Goal: Task Accomplishment & Management: Use online tool/utility

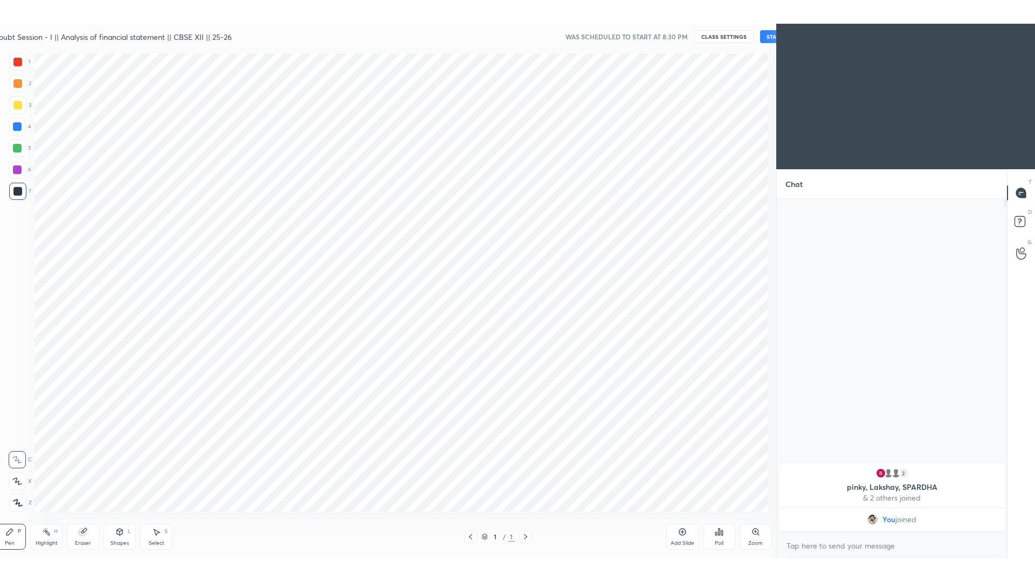
scroll to position [53435, 53168]
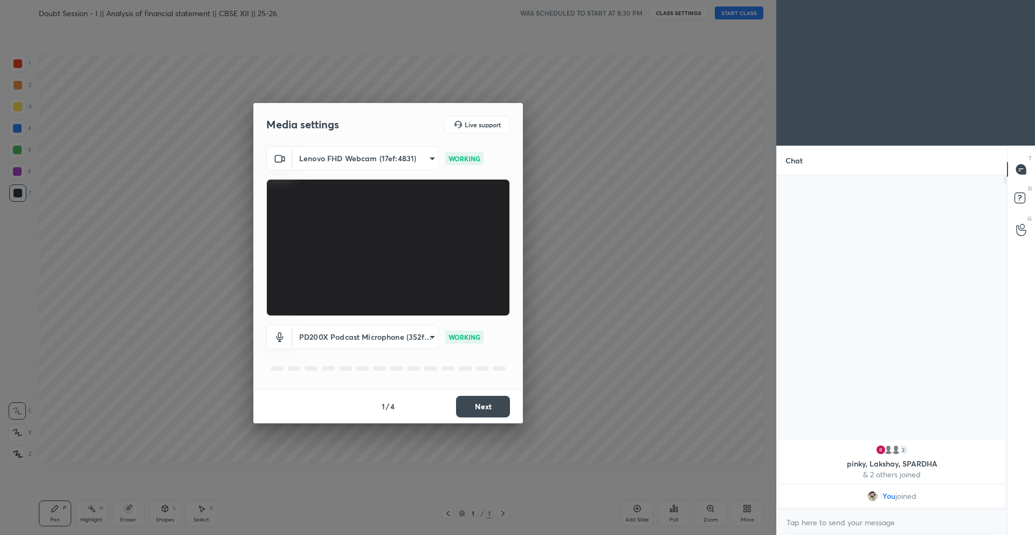
click at [485, 409] on button "Next" at bounding box center [483, 407] width 54 height 22
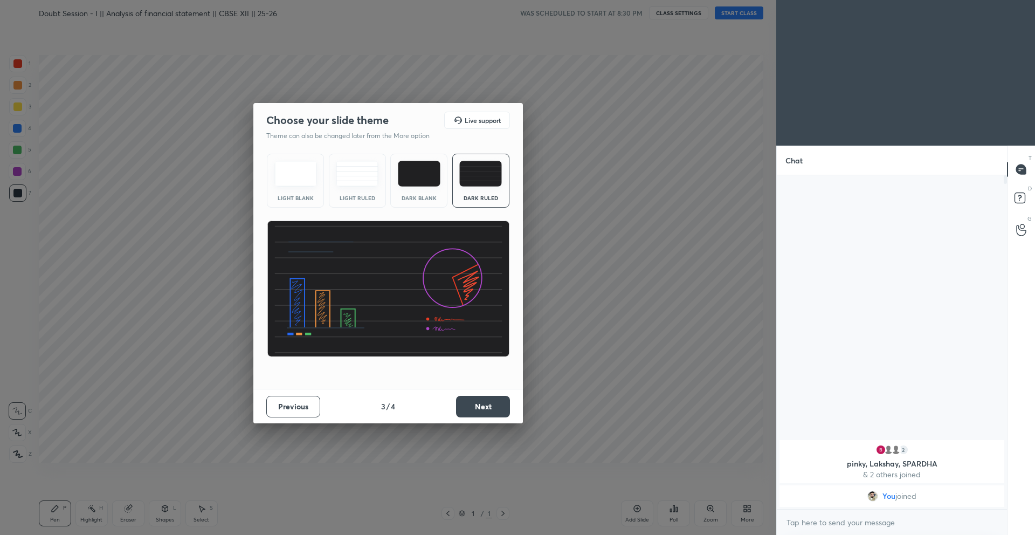
click at [485, 409] on button "Next" at bounding box center [483, 407] width 54 height 22
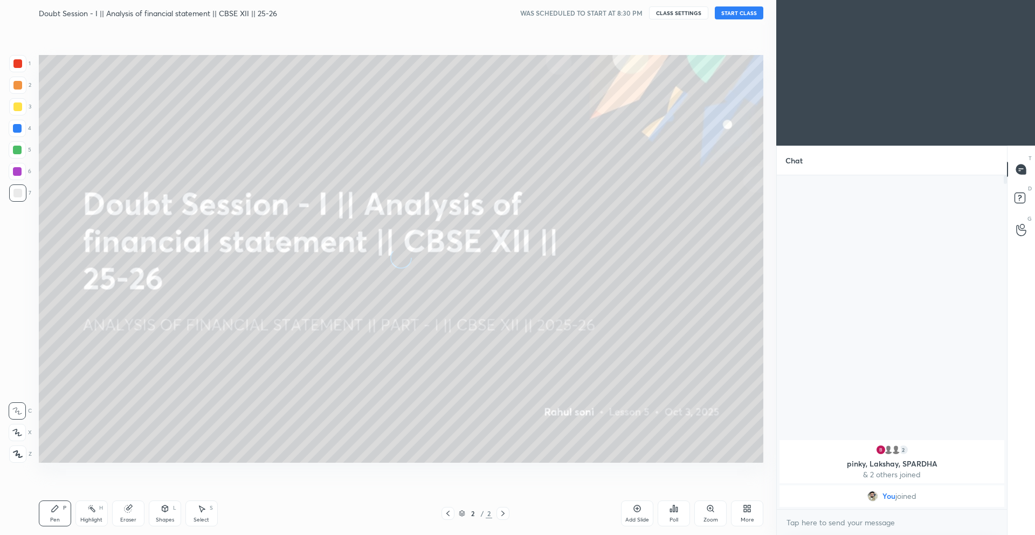
click at [714, 14] on div "WAS SCHEDULED TO START AT 8:30 PM CLASS SETTINGS START CLASS" at bounding box center [641, 12] width 243 height 13
click at [727, 15] on button "START CLASS" at bounding box center [739, 12] width 49 height 13
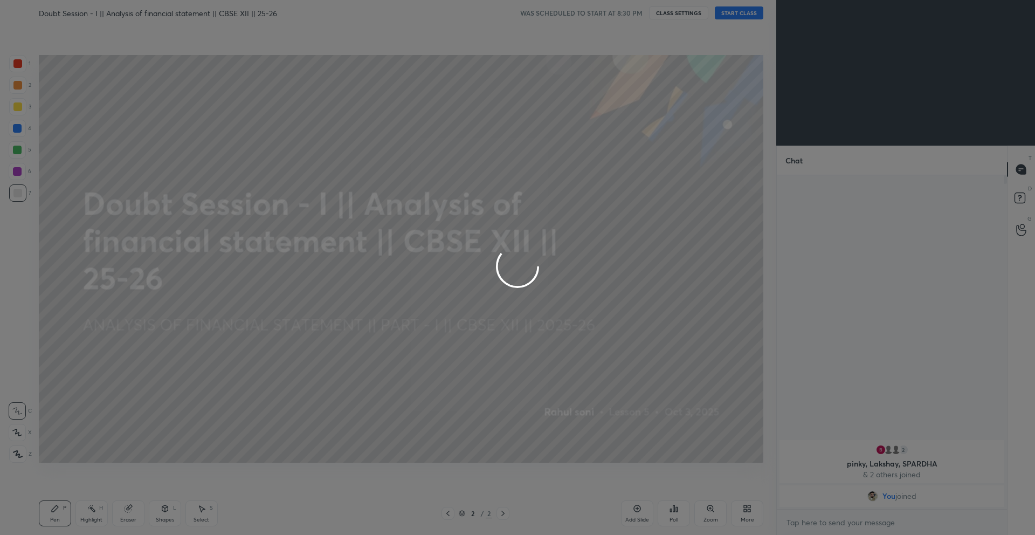
type textarea "x"
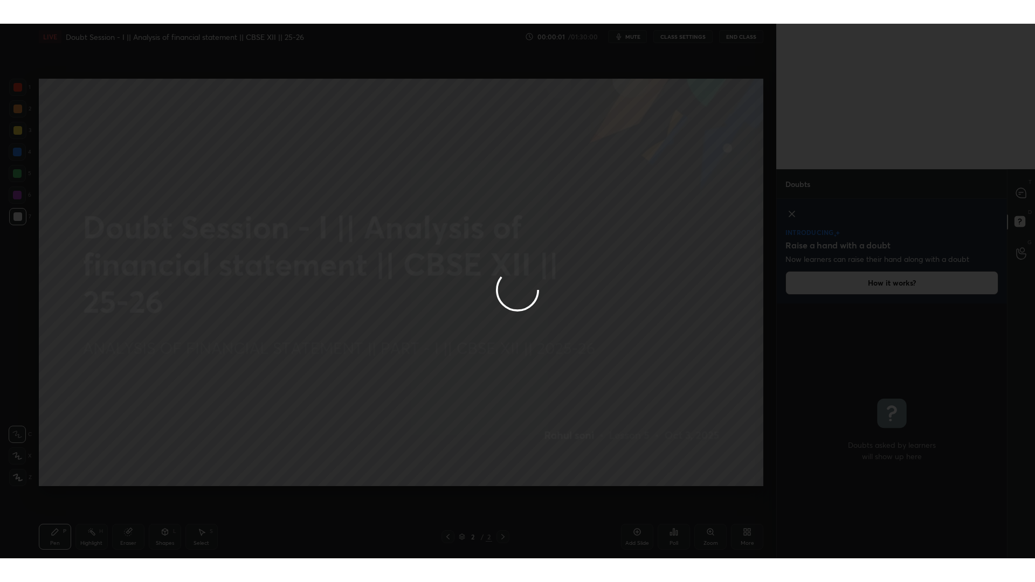
scroll to position [299, 227]
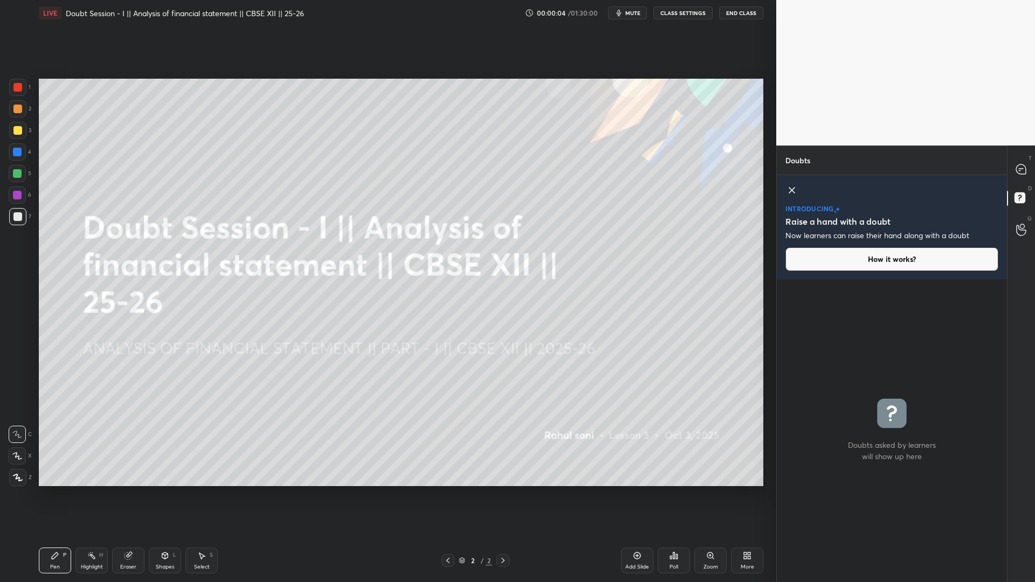
click at [878, 265] on button "How it works?" at bounding box center [891, 259] width 213 height 24
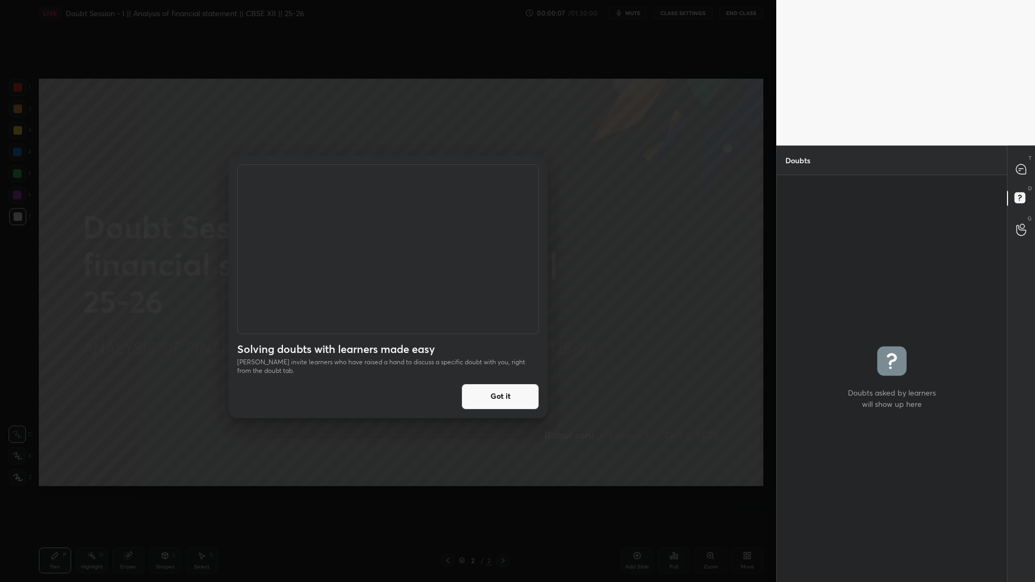
click at [502, 397] on button "Got it" at bounding box center [500, 397] width 78 height 26
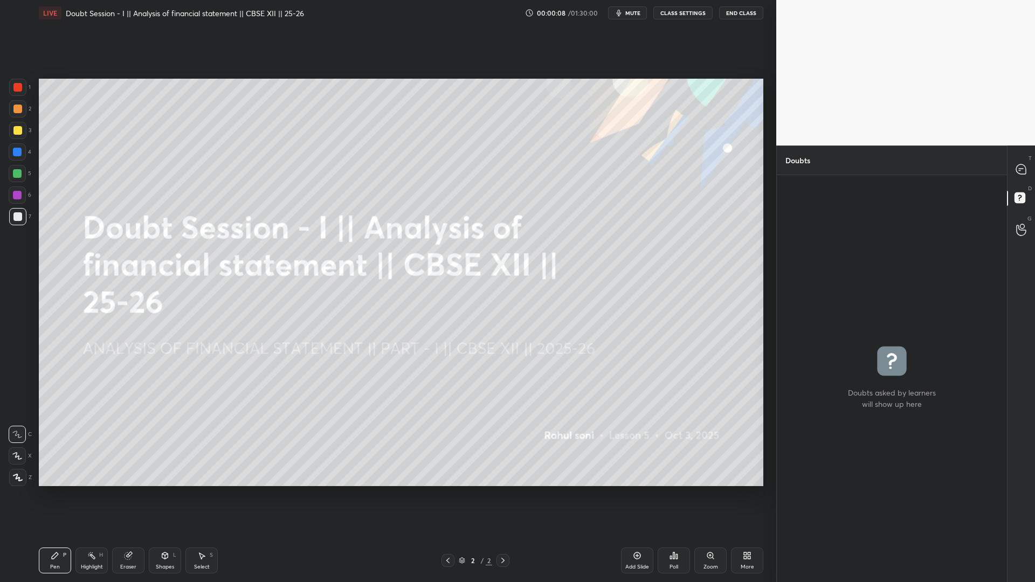
click at [1026, 183] on div "T Messages (T)" at bounding box center [1020, 169] width 27 height 30
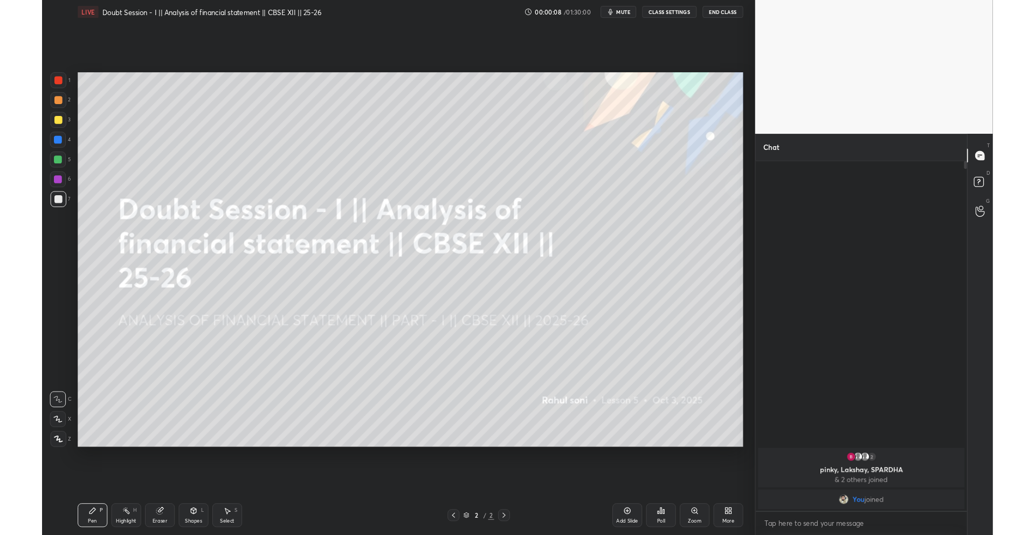
scroll to position [378, 227]
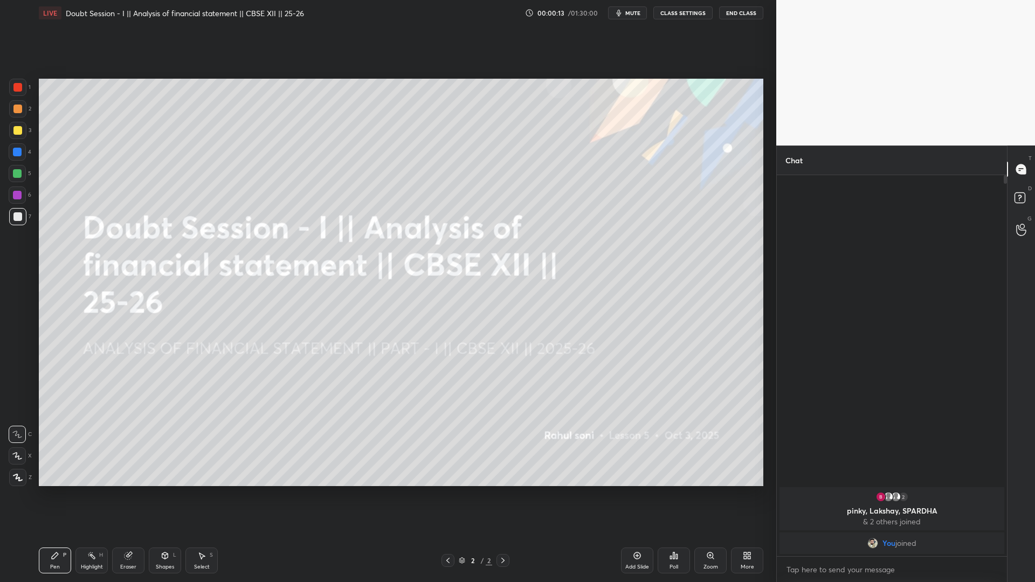
click at [25, 474] on div at bounding box center [17, 477] width 17 height 17
click at [536, 525] on div "Setting up your live class Poll for secs No correct answer Start poll" at bounding box center [400, 282] width 733 height 513
click at [637, 534] on icon at bounding box center [637, 555] width 9 height 9
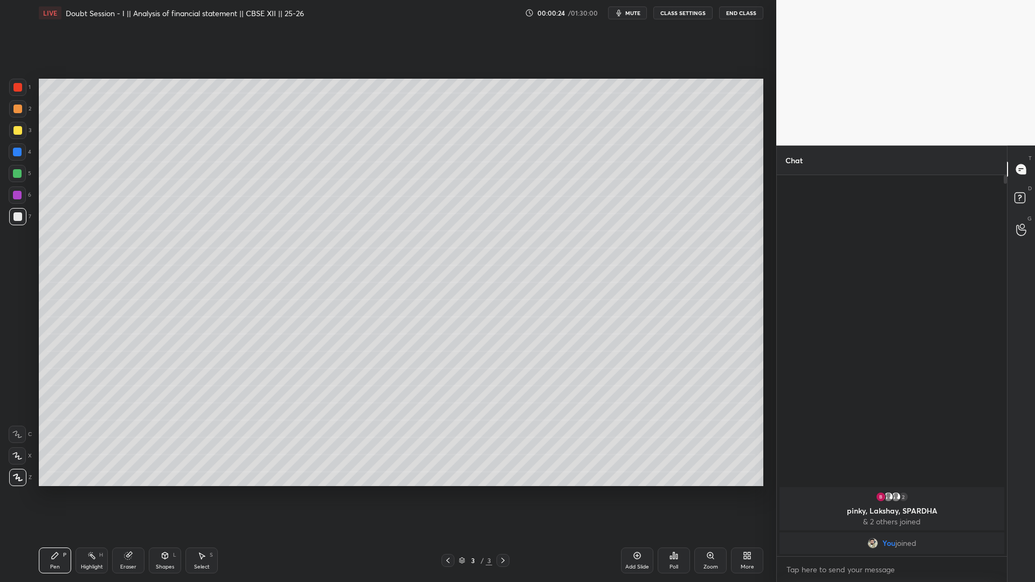
click at [16, 137] on div at bounding box center [17, 130] width 17 height 17
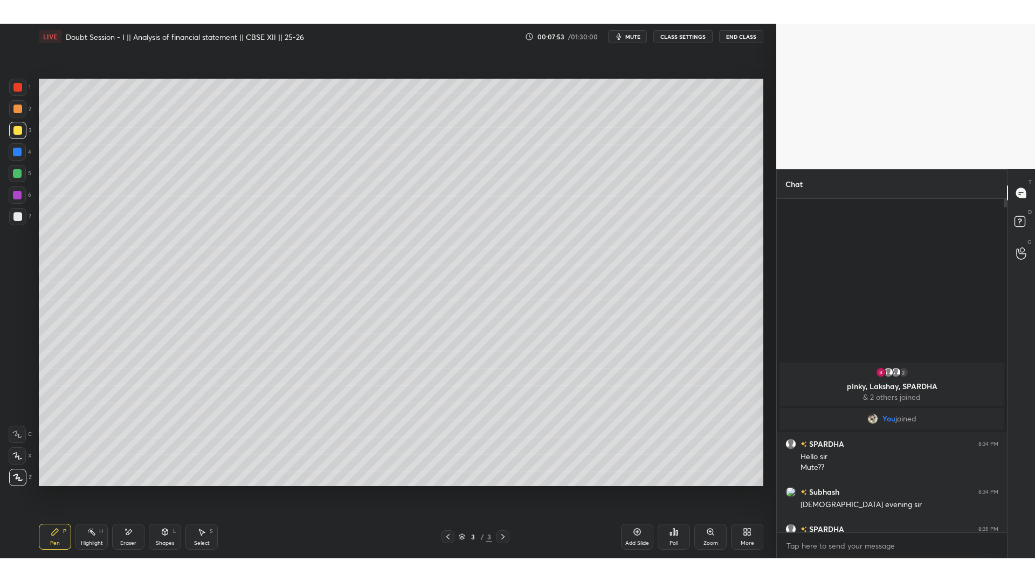
scroll to position [404, 227]
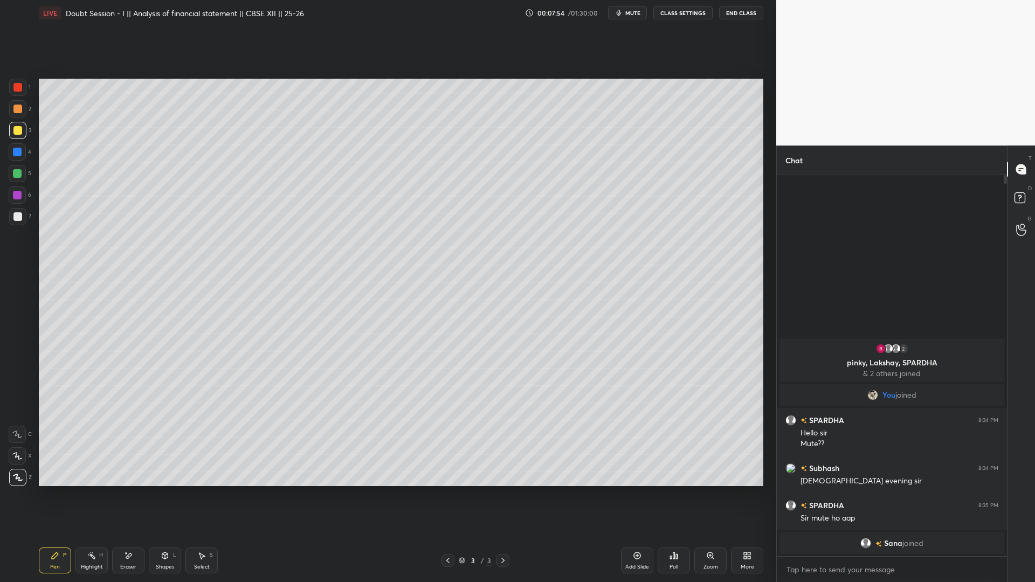
click at [641, 534] on div "Add Slide" at bounding box center [637, 566] width 24 height 5
click at [645, 534] on div "Add Slide Poll Zoom More" at bounding box center [692, 560] width 142 height 60
click at [634, 534] on div "Add Slide" at bounding box center [637, 561] width 32 height 26
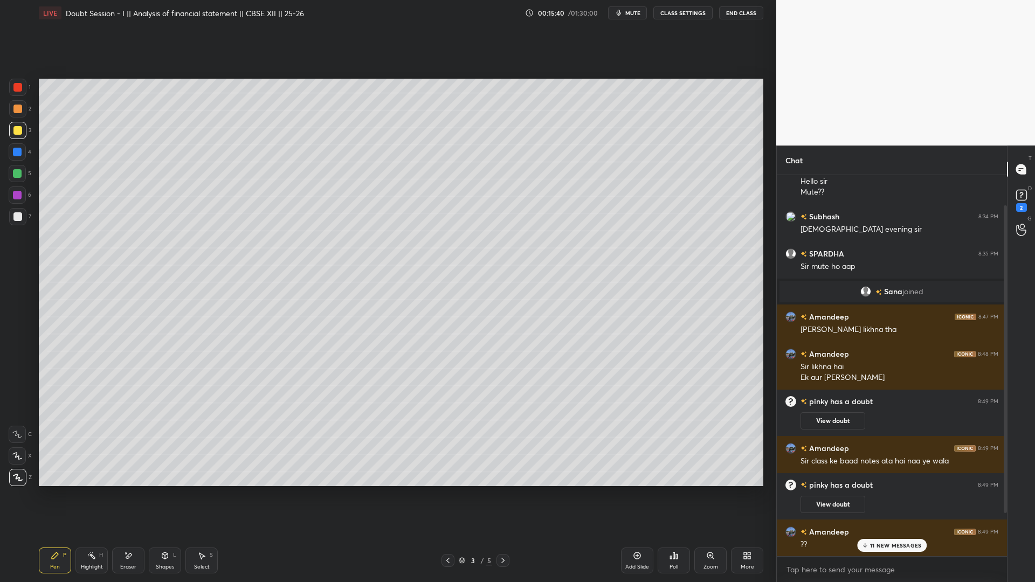
scroll to position [91, 0]
click at [837, 502] on button "View doubt" at bounding box center [832, 503] width 65 height 17
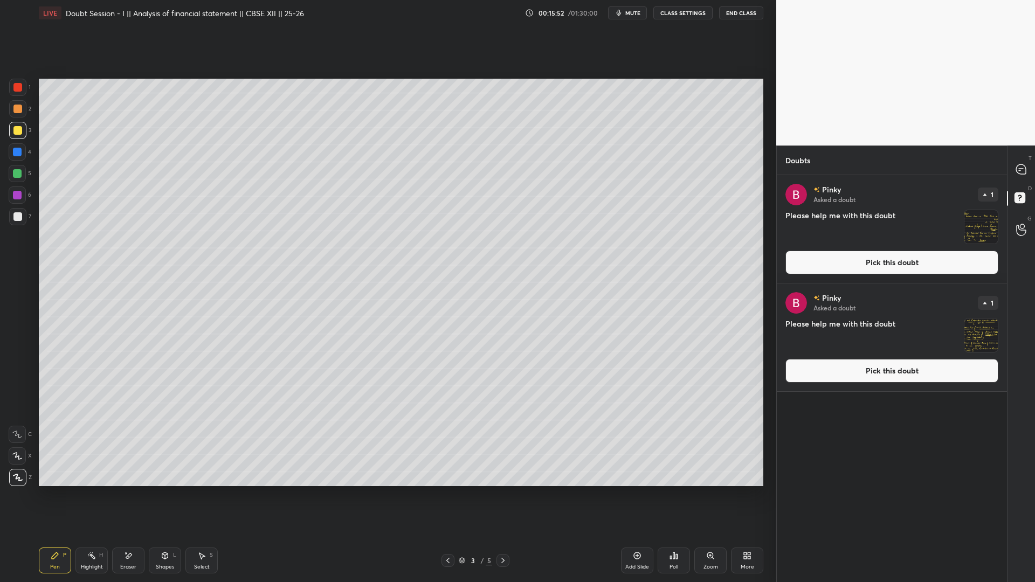
click at [505, 534] on icon at bounding box center [503, 560] width 9 height 9
click at [639, 534] on icon at bounding box center [637, 555] width 9 height 9
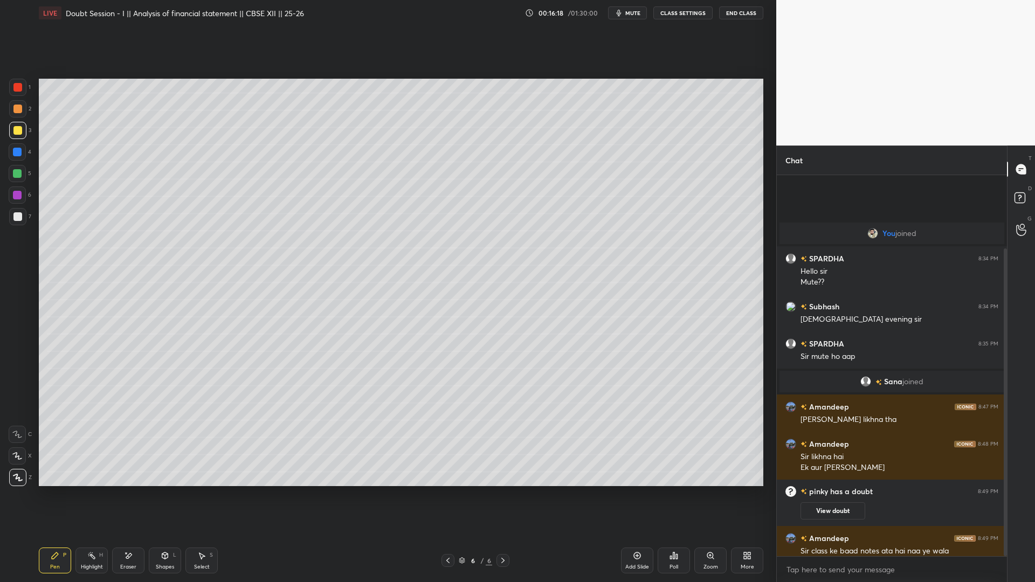
scroll to position [378, 227]
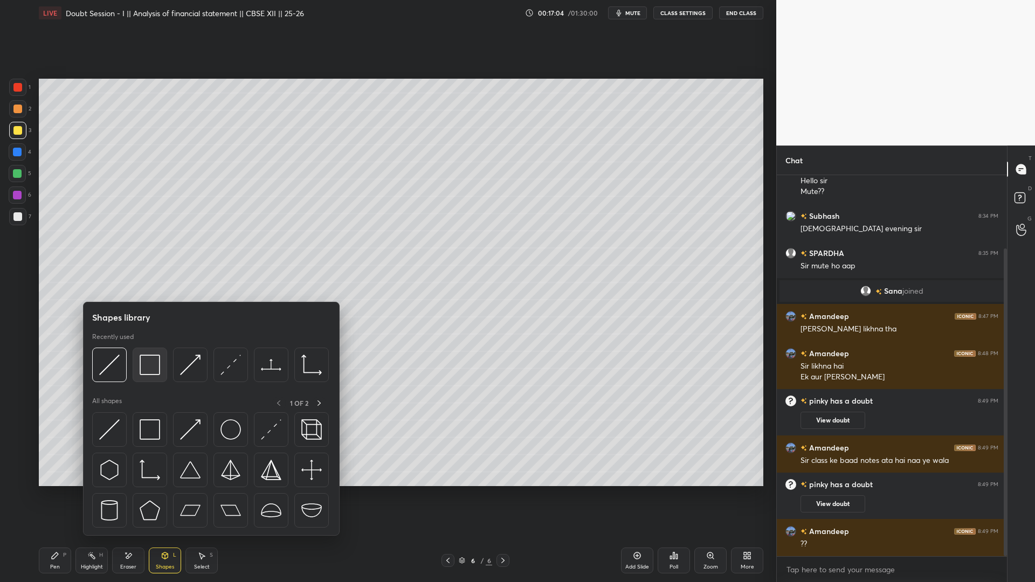
click at [147, 367] on img at bounding box center [150, 365] width 20 height 20
click at [155, 360] on img at bounding box center [150, 365] width 20 height 20
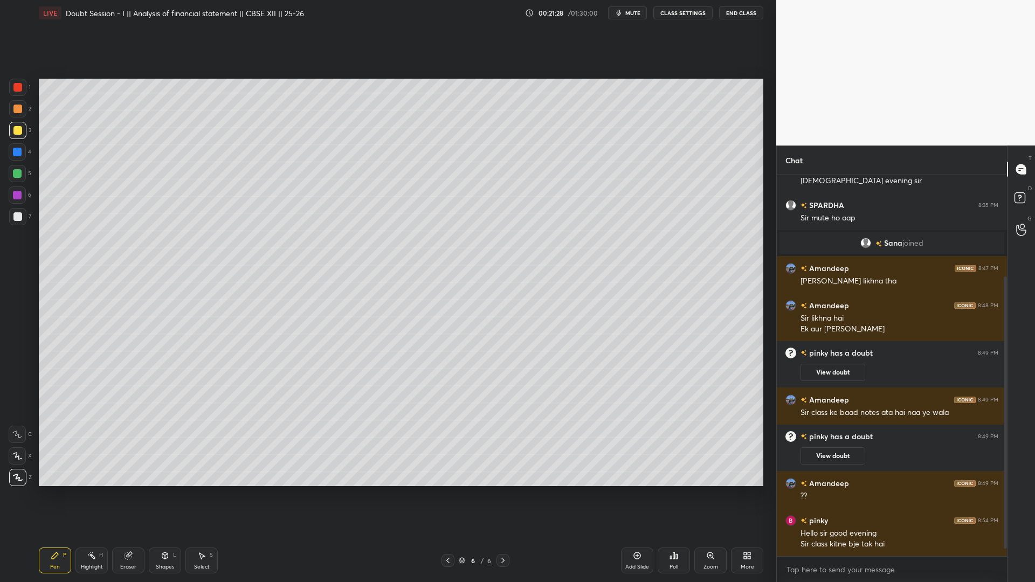
scroll to position [176, 0]
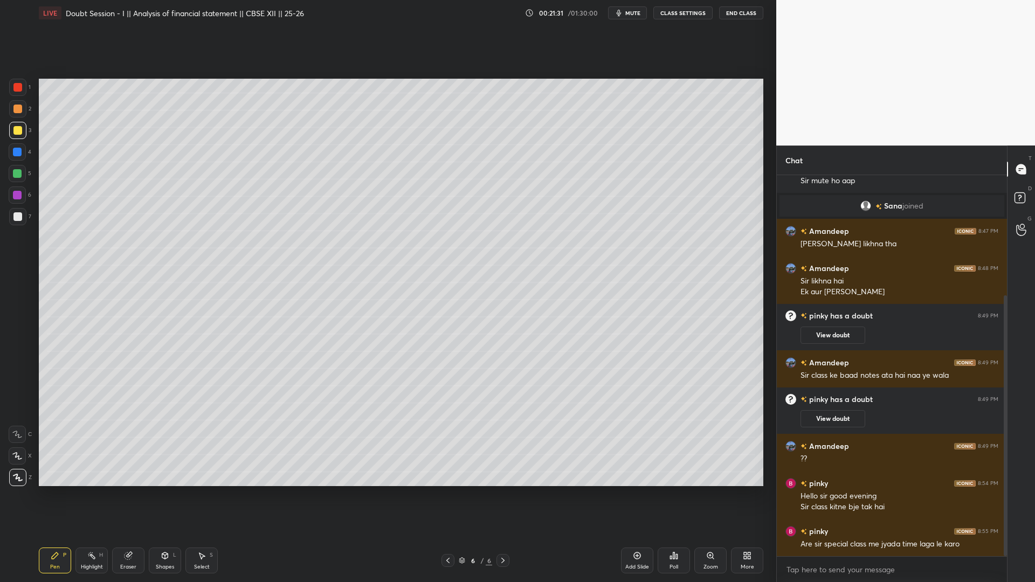
click at [637, 534] on div "Add Slide" at bounding box center [637, 566] width 24 height 5
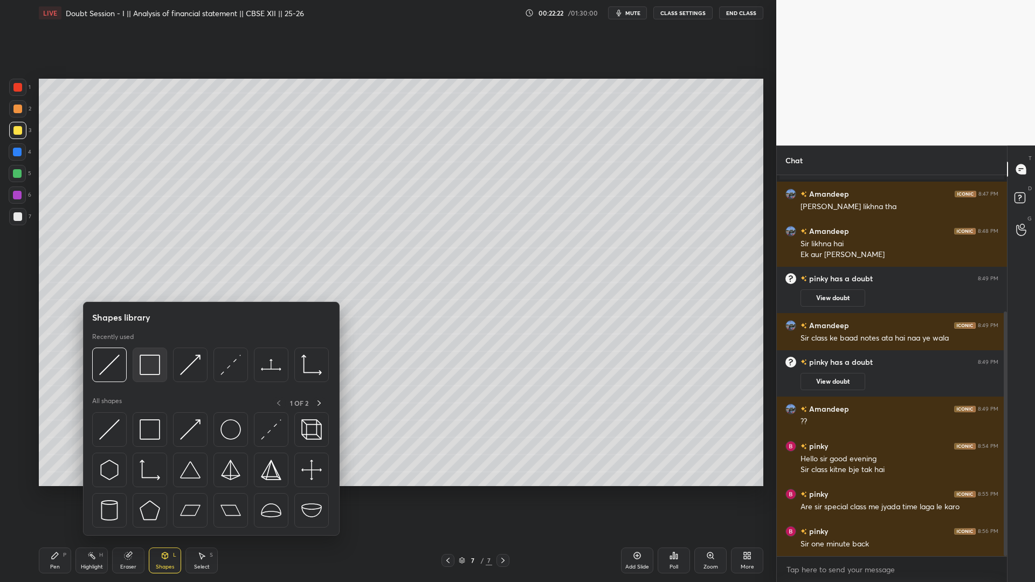
click at [142, 364] on img at bounding box center [150, 365] width 20 height 20
click at [158, 367] on img at bounding box center [150, 365] width 20 height 20
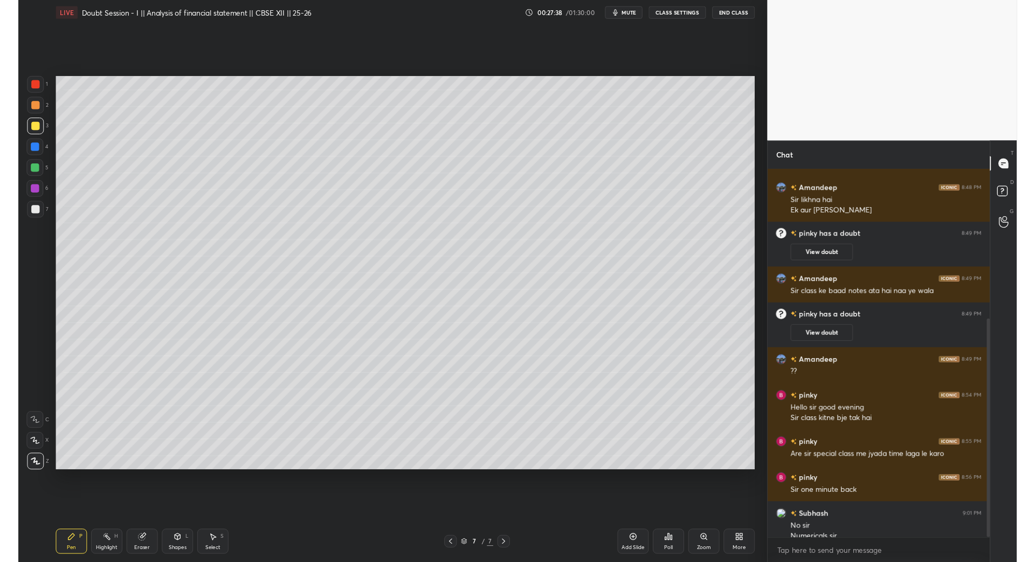
scroll to position [261, 0]
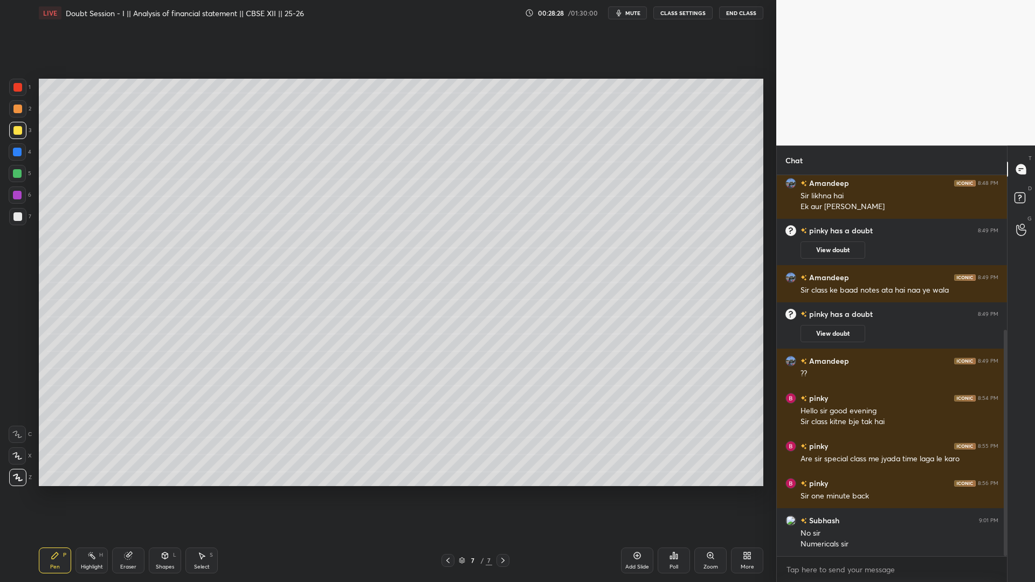
click at [749, 534] on div "More" at bounding box center [747, 561] width 32 height 26
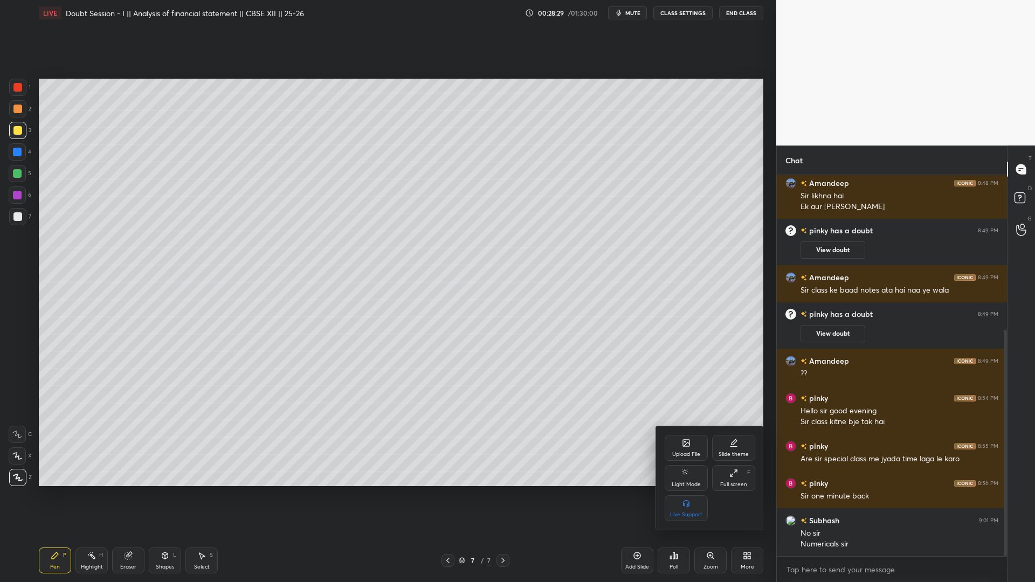
click at [682, 445] on icon at bounding box center [686, 443] width 9 height 9
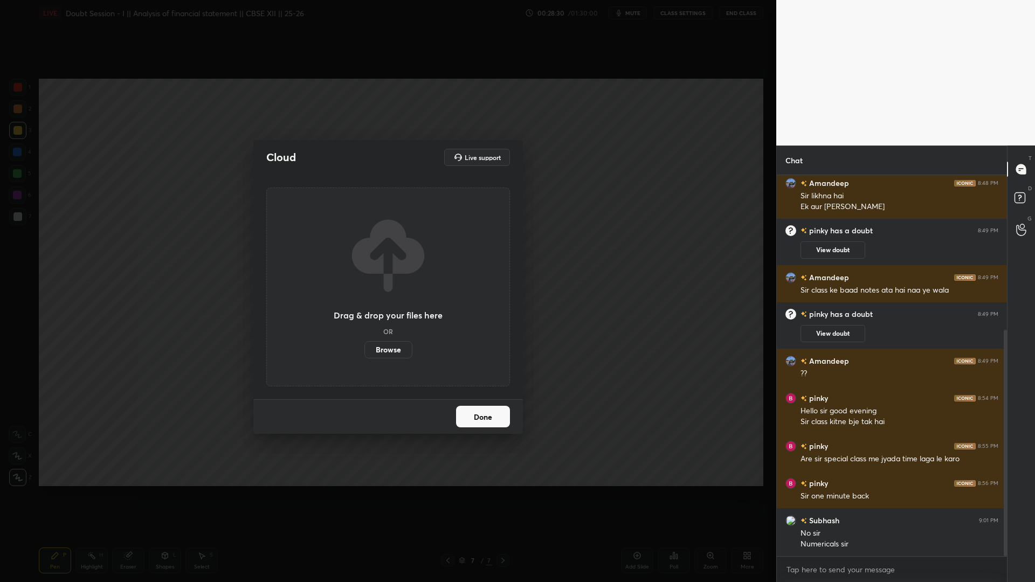
click at [379, 346] on label "Browse" at bounding box center [388, 349] width 48 height 17
click at [364, 346] on input "Browse" at bounding box center [364, 349] width 0 height 17
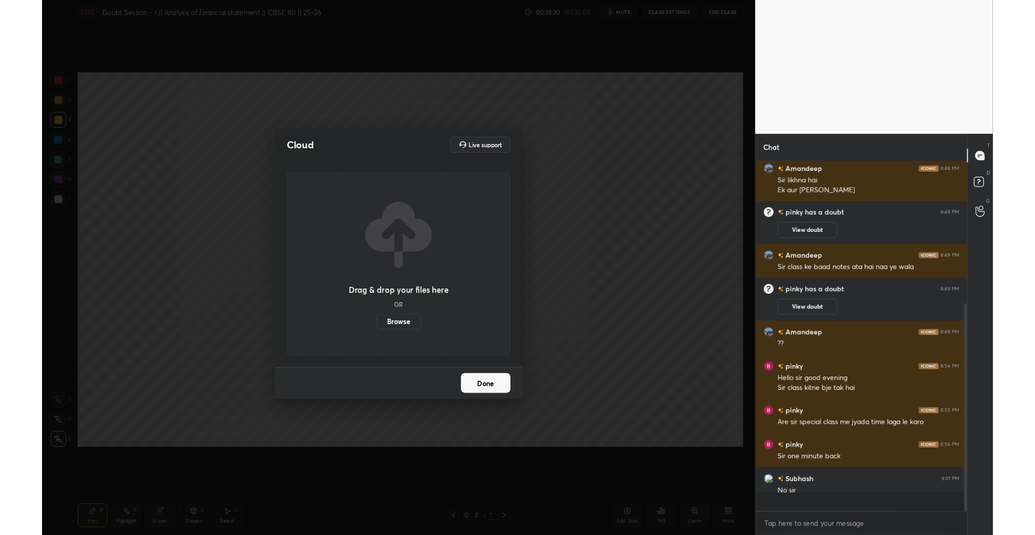
scroll to position [53435, 53168]
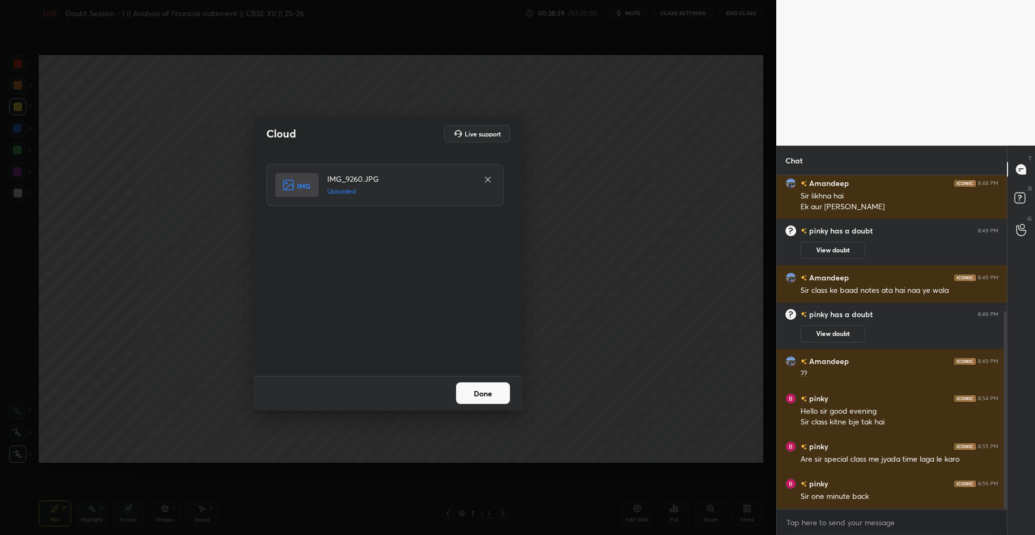
click at [493, 389] on button "Done" at bounding box center [483, 393] width 54 height 22
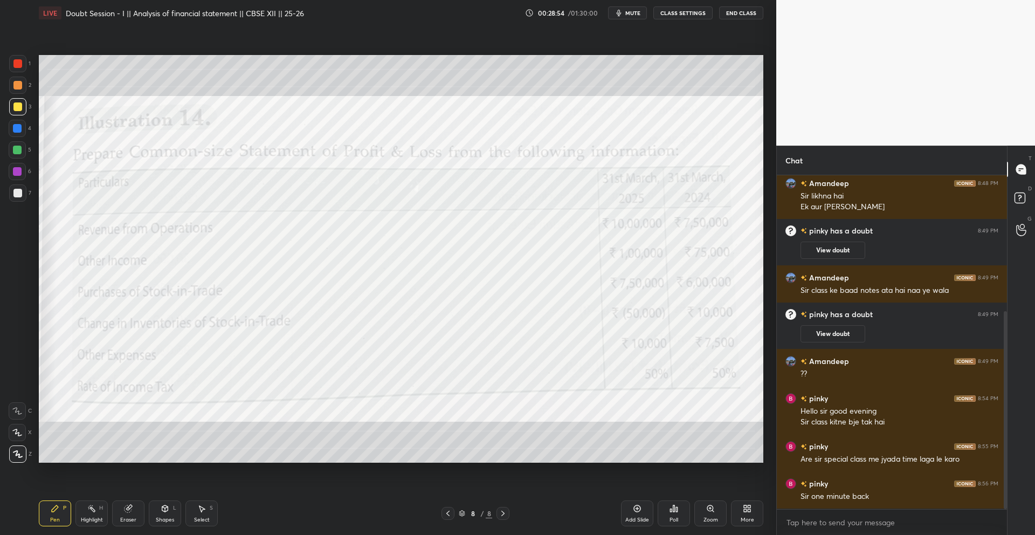
click at [642, 509] on div "Add Slide" at bounding box center [637, 513] width 32 height 26
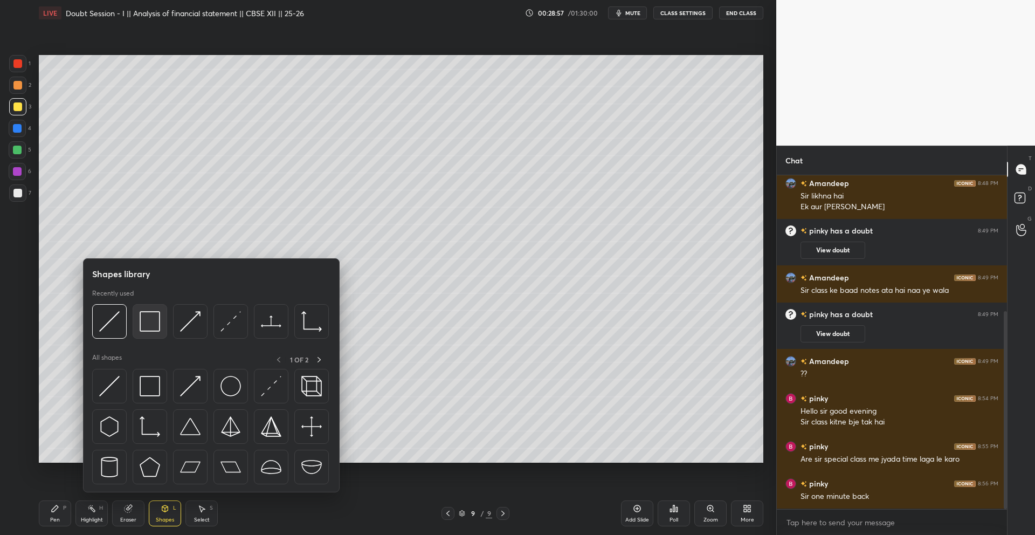
click at [153, 323] on img at bounding box center [150, 321] width 20 height 20
click at [149, 311] on img at bounding box center [150, 321] width 20 height 20
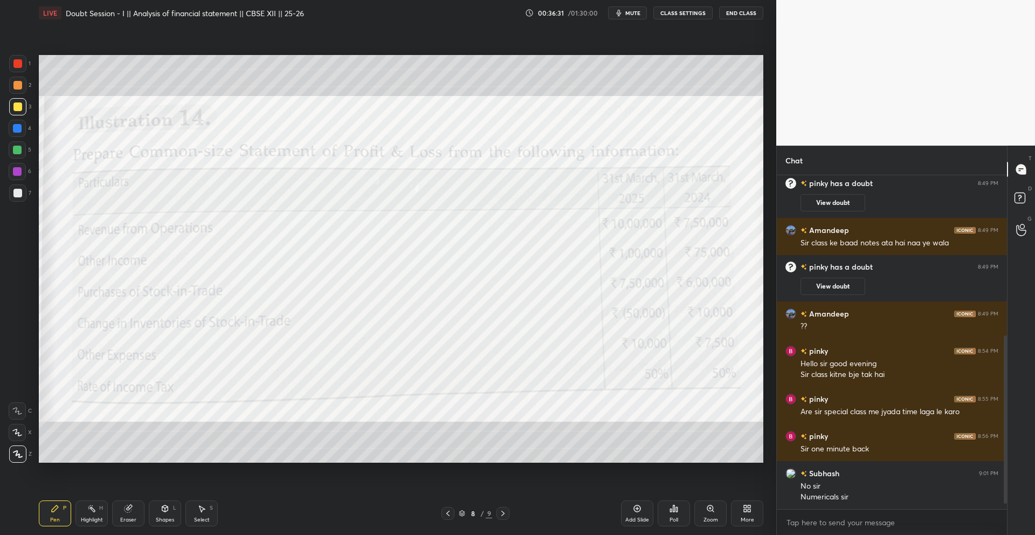
scroll to position [334, 0]
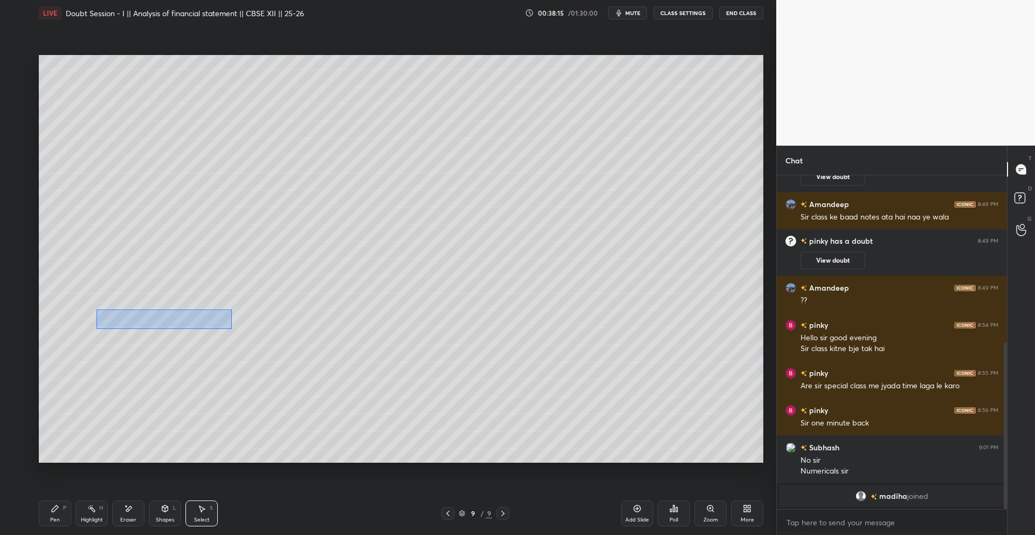
drag, startPoint x: 95, startPoint y: 310, endPoint x: 233, endPoint y: 328, distance: 139.1
click at [233, 328] on div "0 ° Undo Copy Duplicate Duplicate to new slide Delete" at bounding box center [401, 258] width 724 height 407
drag, startPoint x: 182, startPoint y: 328, endPoint x: 165, endPoint y: 289, distance: 42.3
click at [168, 287] on div "0 ° Undo Copy Duplicate Duplicate to new slide Delete" at bounding box center [401, 258] width 724 height 407
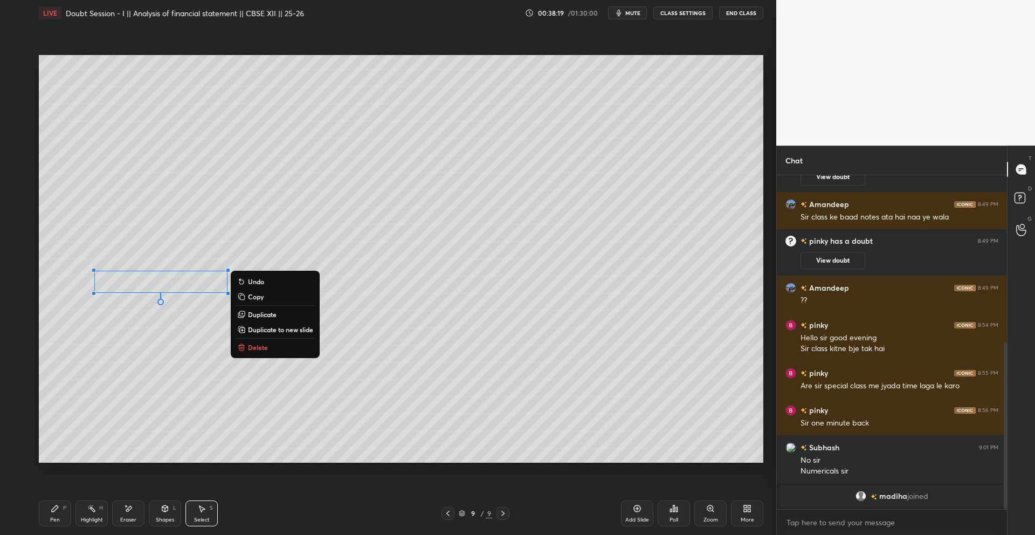
click at [351, 274] on div "0 ° Undo Copy Duplicate Duplicate to new slide Delete" at bounding box center [401, 258] width 724 height 407
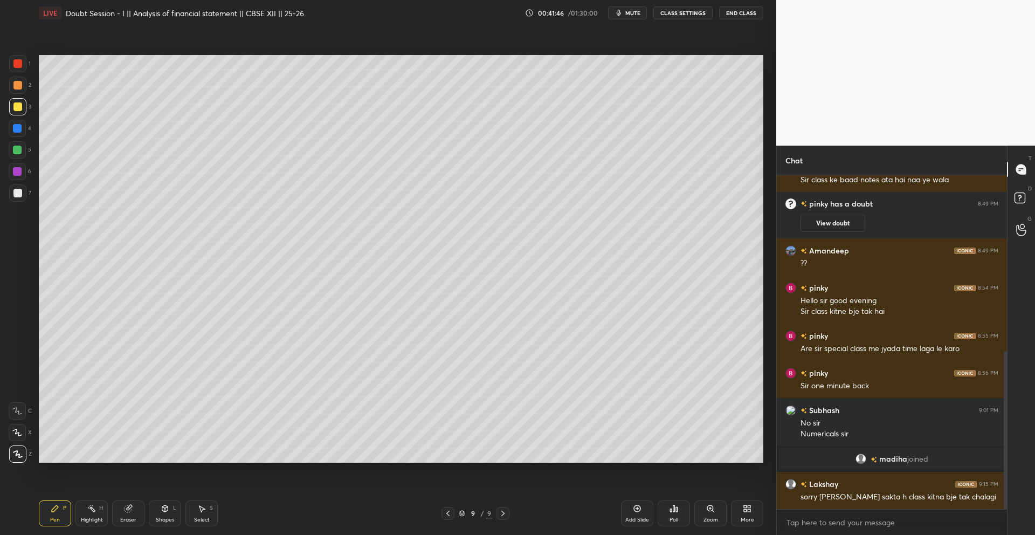
scroll to position [4, 4]
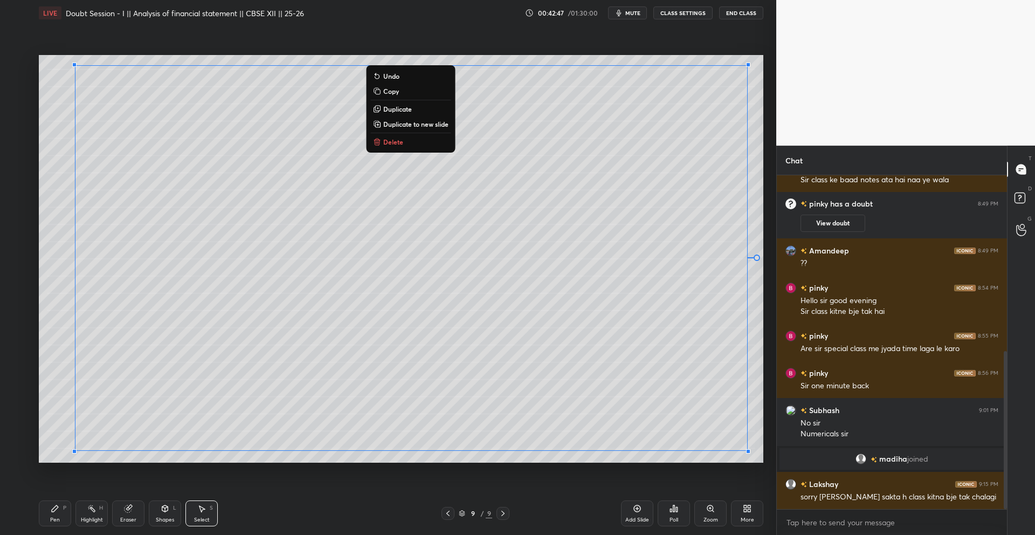
drag, startPoint x: 56, startPoint y: 71, endPoint x: 743, endPoint y: 444, distance: 781.7
click at [749, 461] on div "0 ° Undo Copy Duplicate Duplicate to new slide Delete" at bounding box center [401, 258] width 724 height 407
click at [403, 90] on button "Copy" at bounding box center [410, 91] width 80 height 13
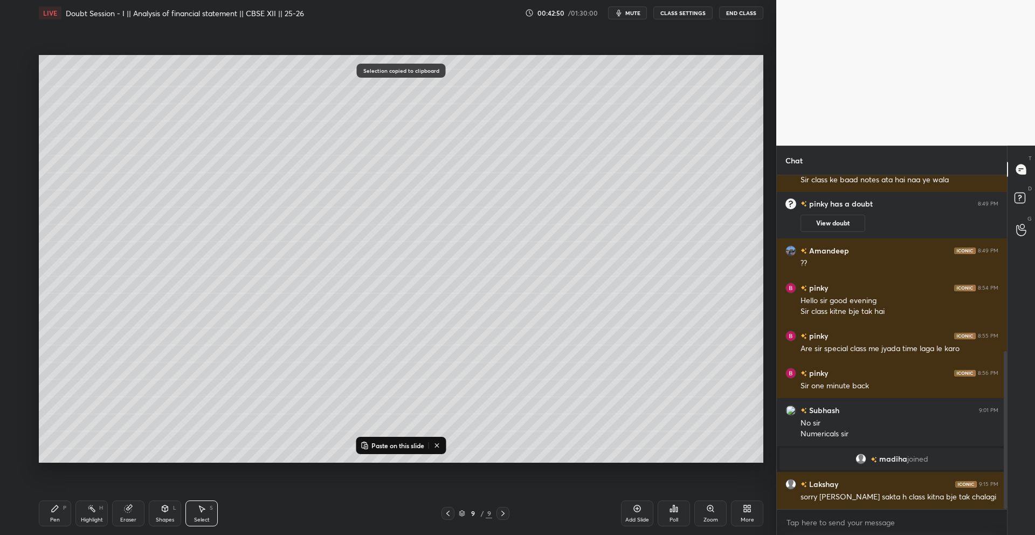
click at [635, 513] on div "Add Slide" at bounding box center [637, 513] width 32 height 26
drag, startPoint x: 420, startPoint y: 344, endPoint x: 411, endPoint y: 343, distance: 8.8
click at [411, 348] on div "0 ° Undo Copy Paste here Duplicate Duplicate to new slide Delete" at bounding box center [401, 258] width 724 height 407
drag, startPoint x: 447, startPoint y: 265, endPoint x: 454, endPoint y: 266, distance: 6.5
click at [454, 266] on div "0 ° Undo Copy Paste here Duplicate Duplicate to new slide Delete" at bounding box center [401, 258] width 724 height 407
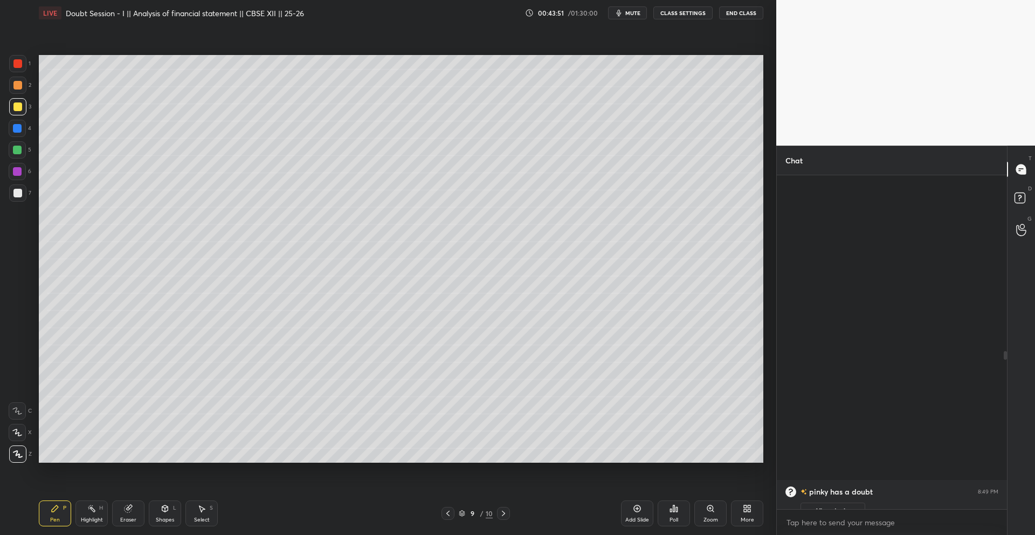
scroll to position [330, 227]
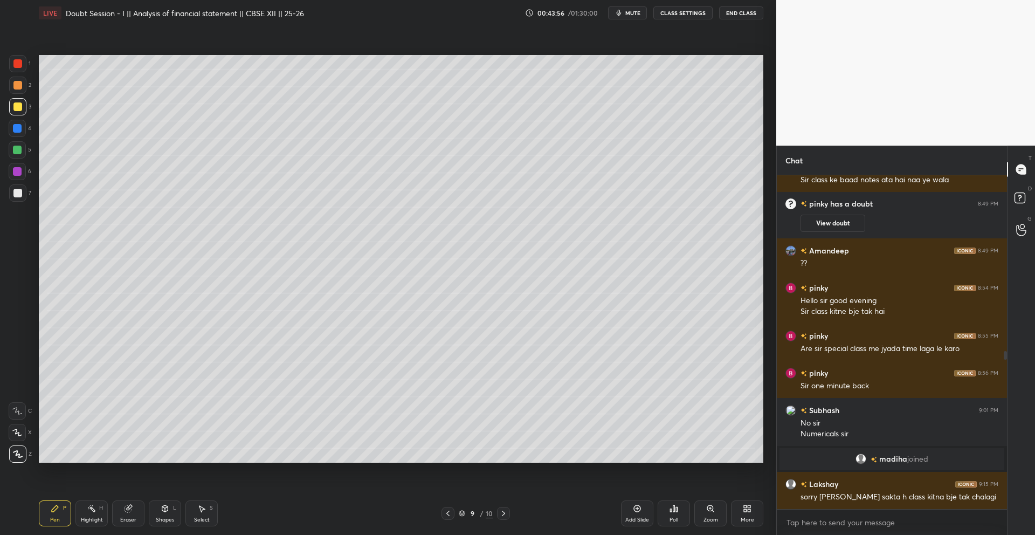
click at [641, 509] on div "Add Slide" at bounding box center [637, 513] width 32 height 26
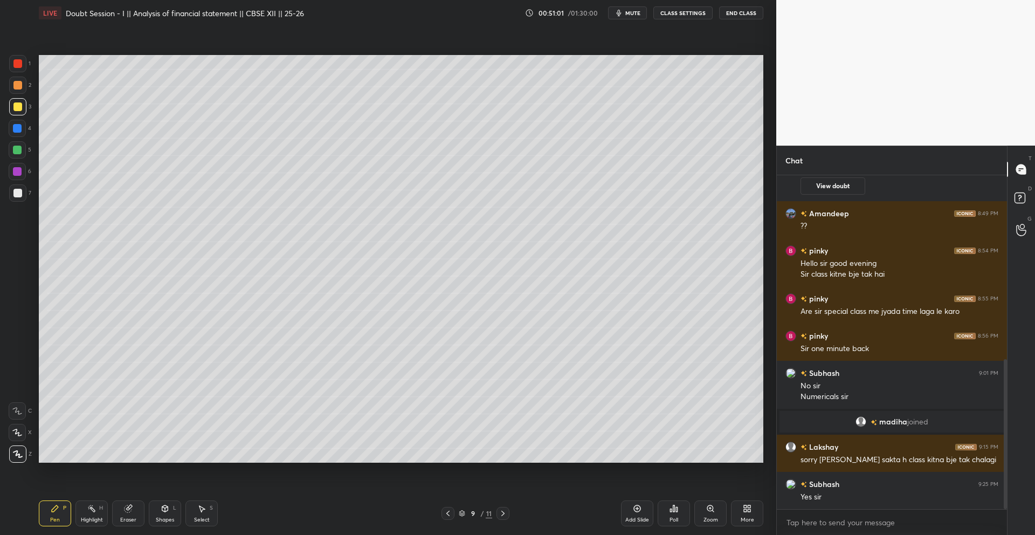
scroll to position [446, 0]
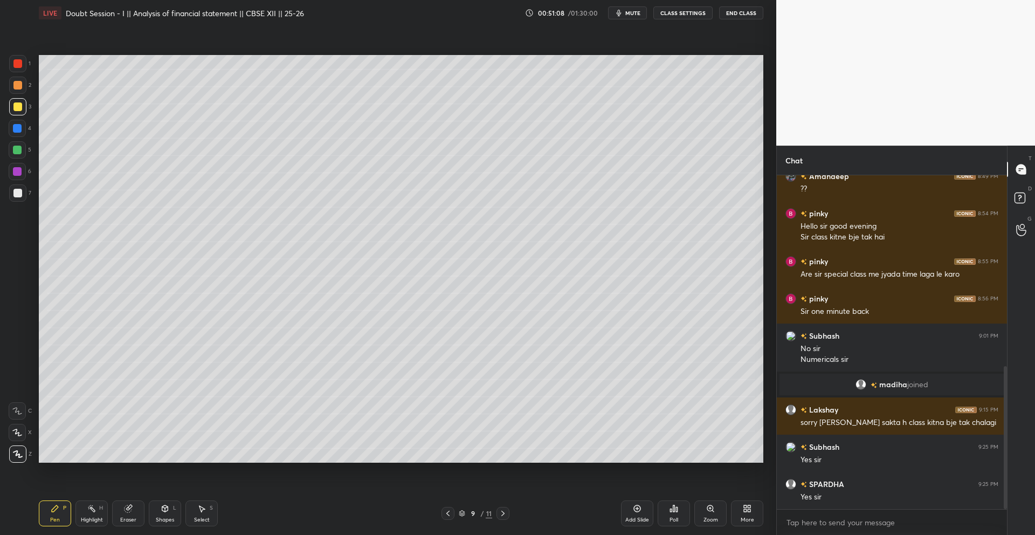
click at [502, 512] on icon at bounding box center [502, 512] width 3 height 5
click at [503, 514] on icon at bounding box center [503, 513] width 9 height 9
click at [633, 509] on icon at bounding box center [637, 508] width 9 height 9
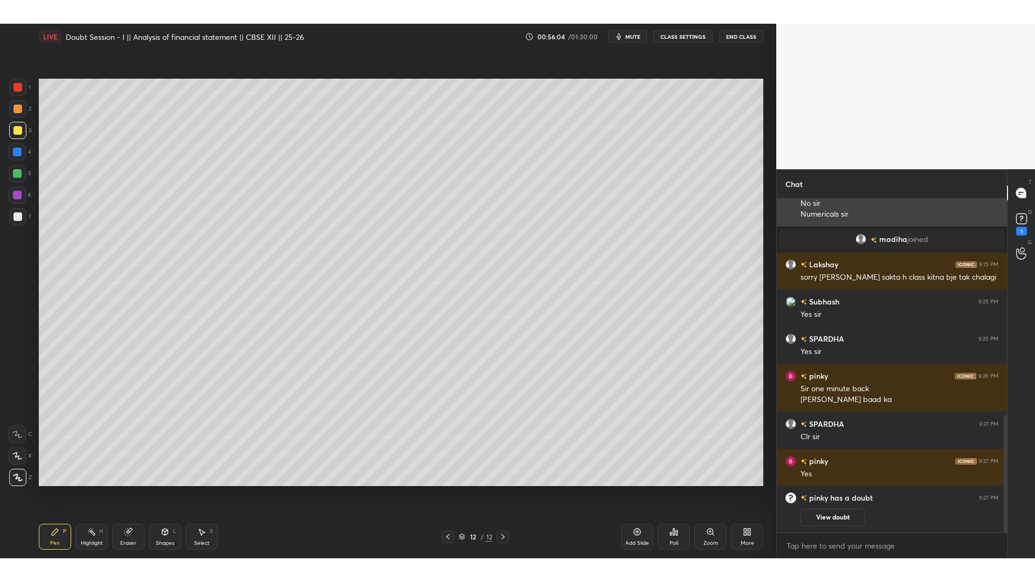
scroll to position [567, 0]
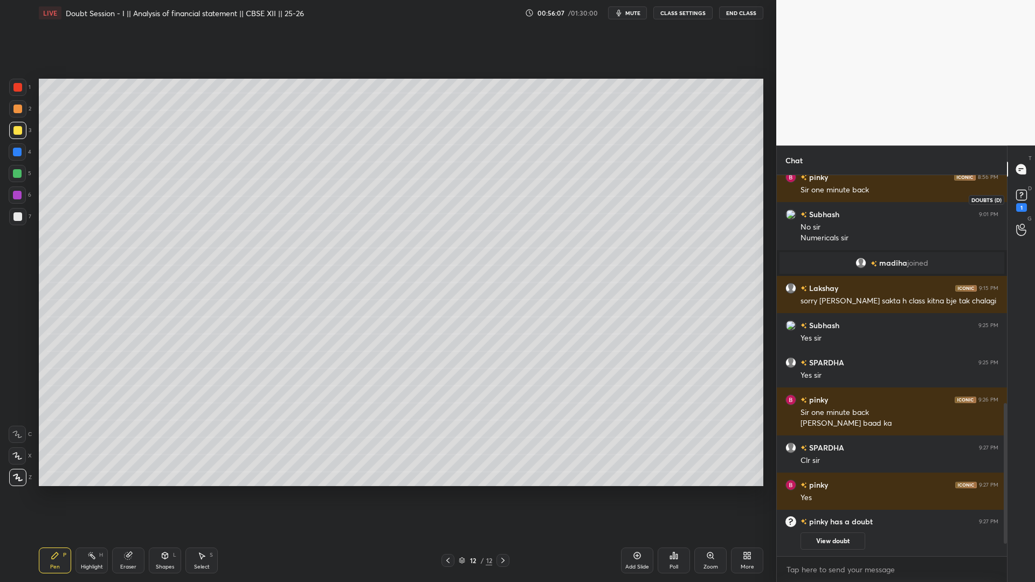
click at [1030, 197] on div "1" at bounding box center [1022, 199] width 22 height 19
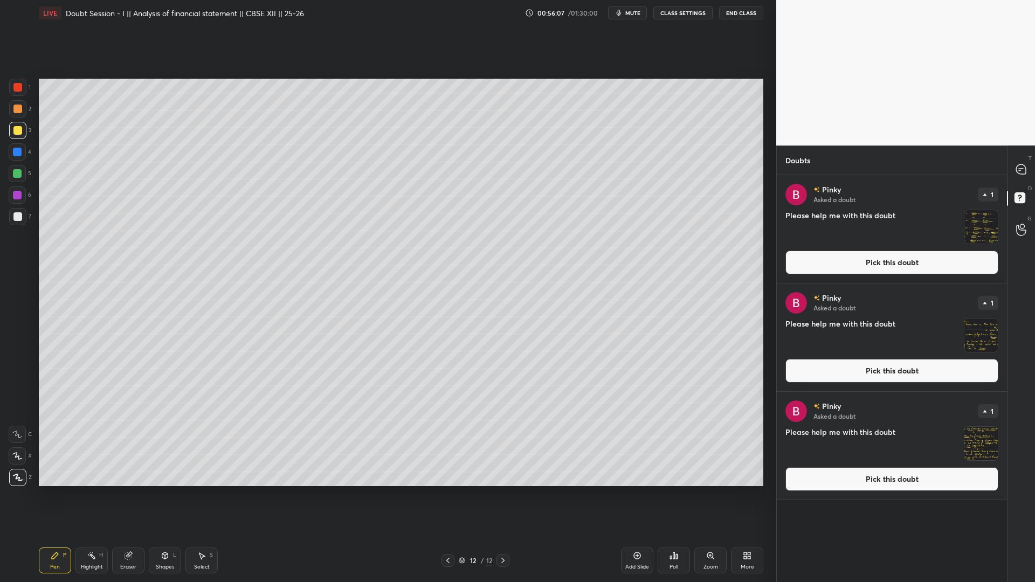
click at [1021, 179] on div "T Messages (T)" at bounding box center [1020, 169] width 27 height 30
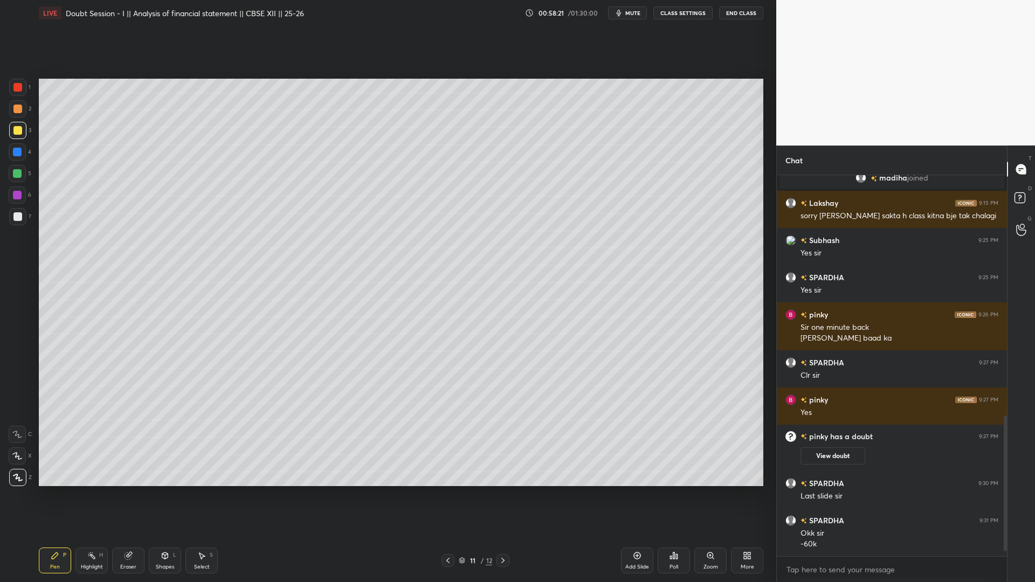
scroll to position [689, 0]
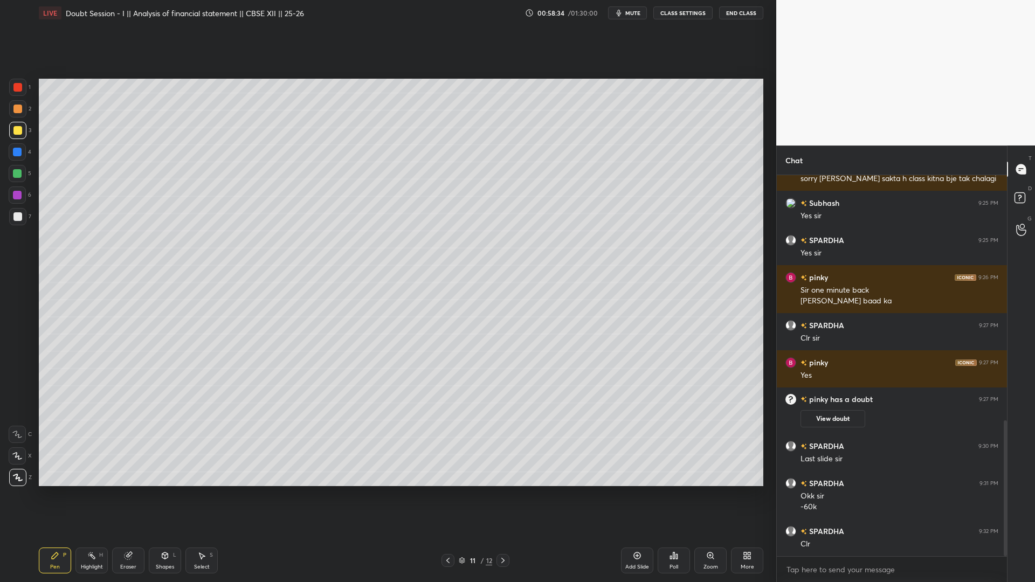
click at [638, 534] on div "Add Slide" at bounding box center [637, 561] width 32 height 26
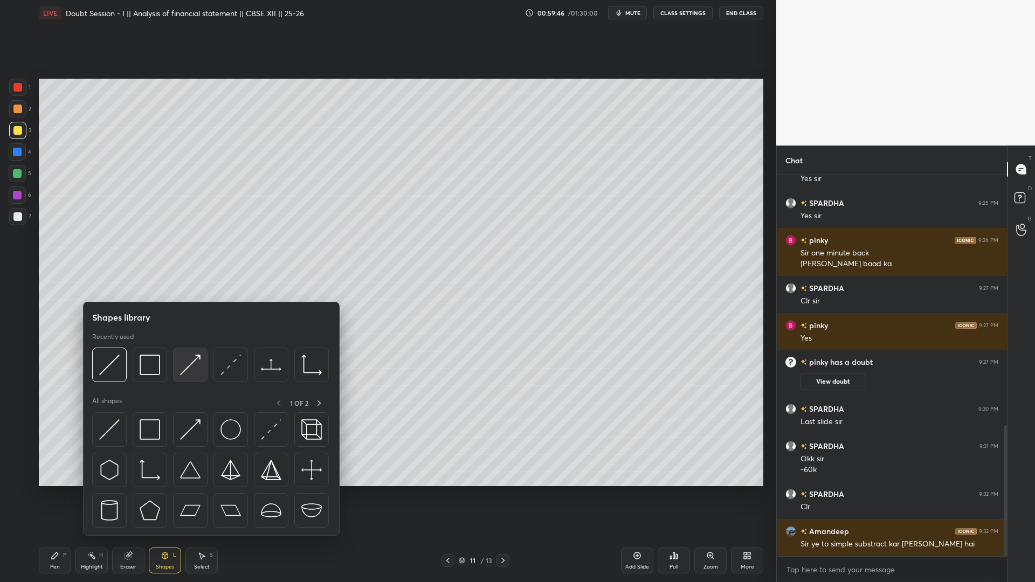
click at [182, 366] on img at bounding box center [190, 365] width 20 height 20
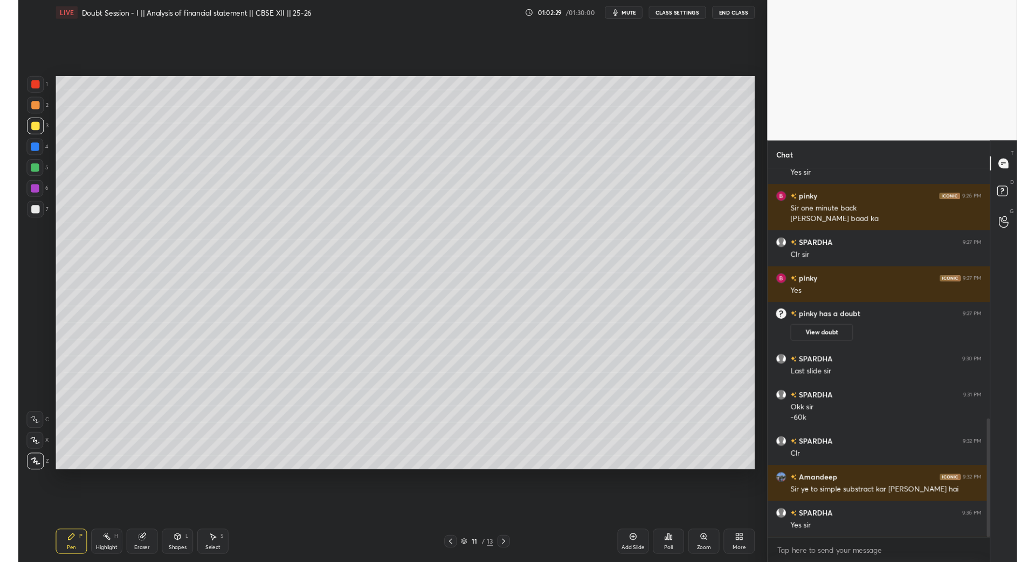
scroll to position [801, 0]
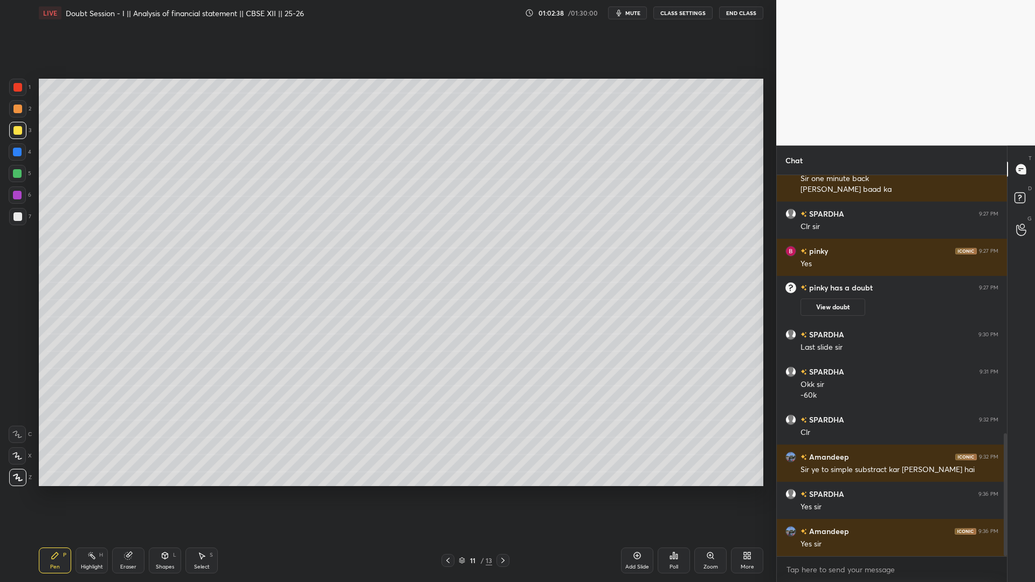
click at [635, 534] on icon at bounding box center [637, 555] width 9 height 9
click at [738, 534] on div "More" at bounding box center [747, 561] width 32 height 26
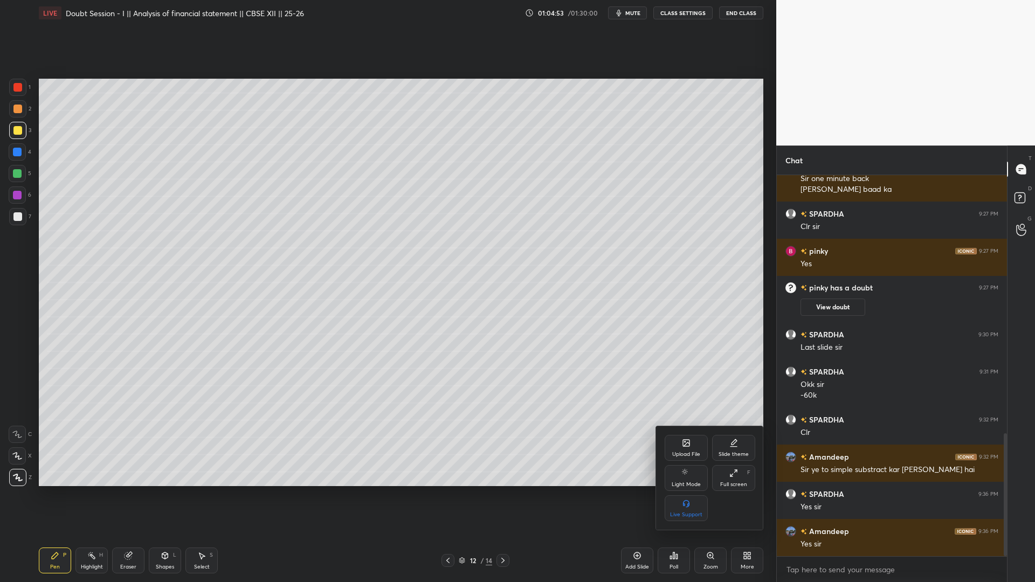
click at [450, 534] on div at bounding box center [517, 291] width 1035 height 582
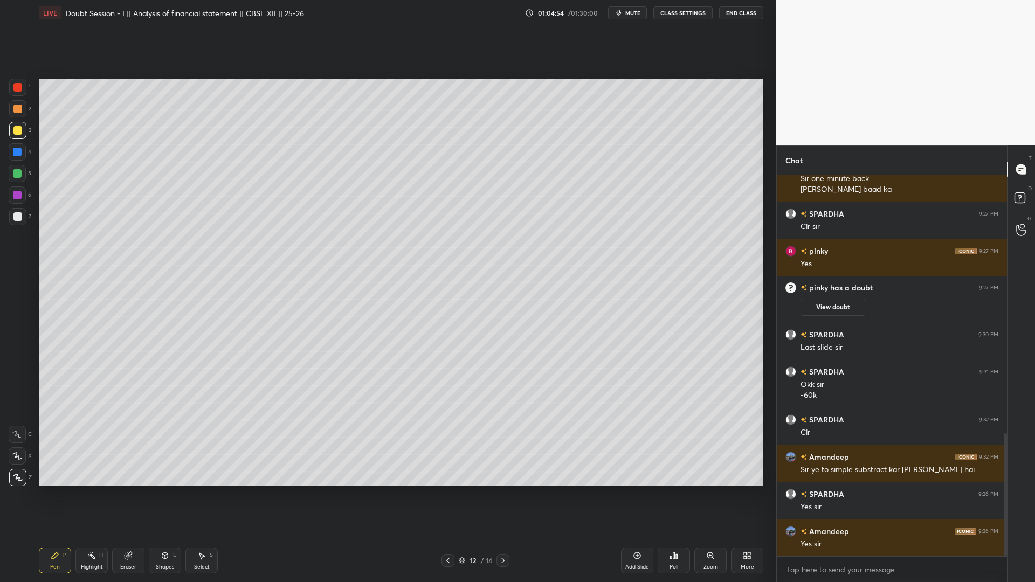
click at [450, 534] on icon at bounding box center [448, 560] width 9 height 9
click at [745, 534] on div "More" at bounding box center [747, 566] width 13 height 5
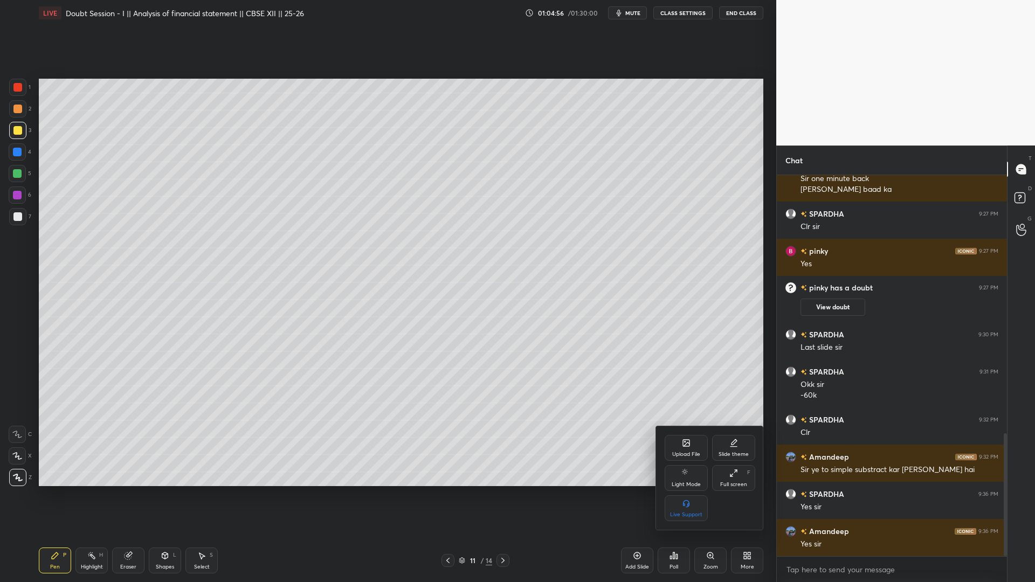
click at [663, 437] on div "Upload File Slide theme Light Mode Full screen F Live Support" at bounding box center [710, 477] width 108 height 103
click at [680, 444] on div "Upload File" at bounding box center [686, 448] width 43 height 26
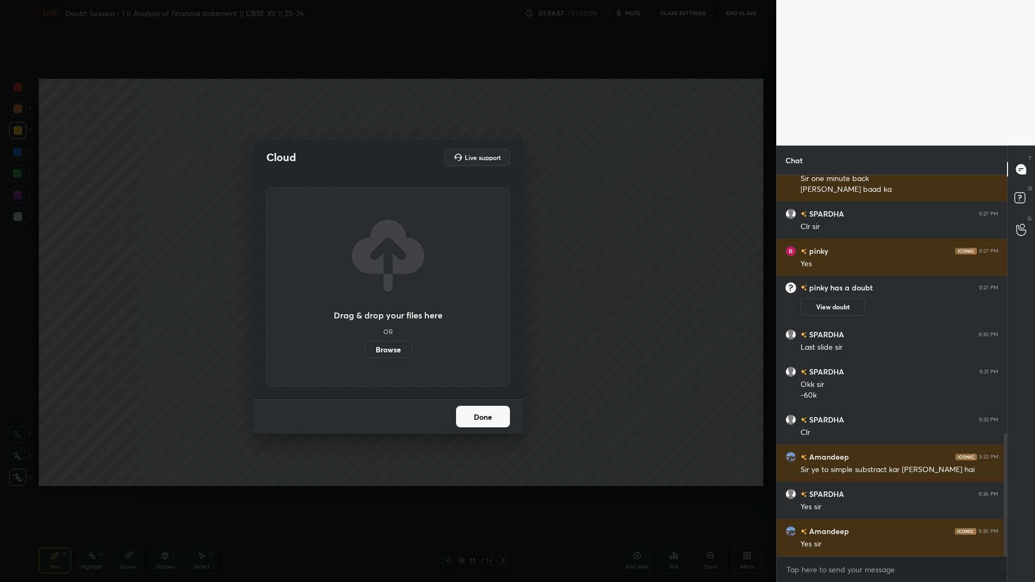
click at [384, 353] on label "Browse" at bounding box center [388, 349] width 48 height 17
click at [364, 353] on input "Browse" at bounding box center [364, 349] width 0 height 17
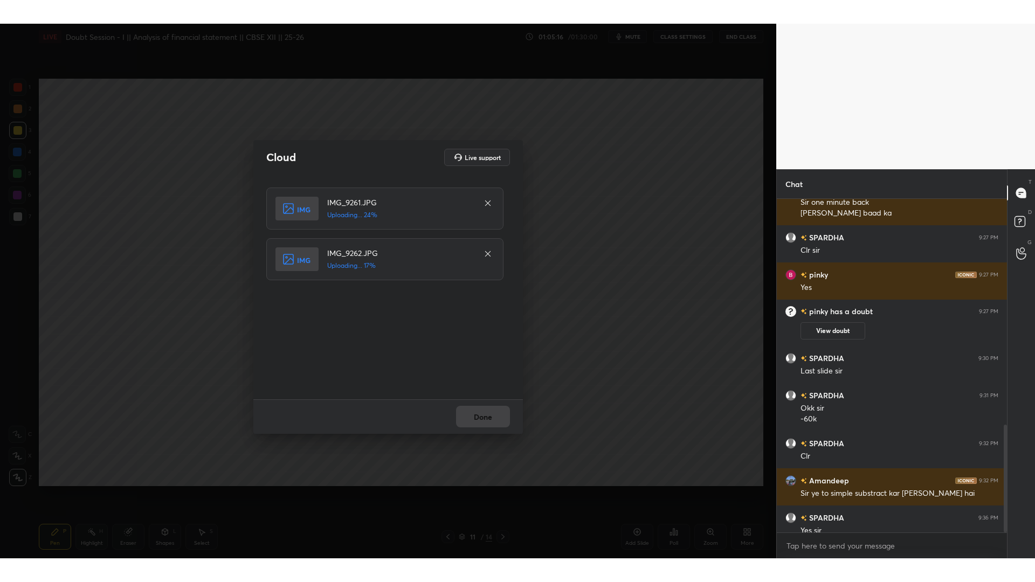
scroll to position [404, 227]
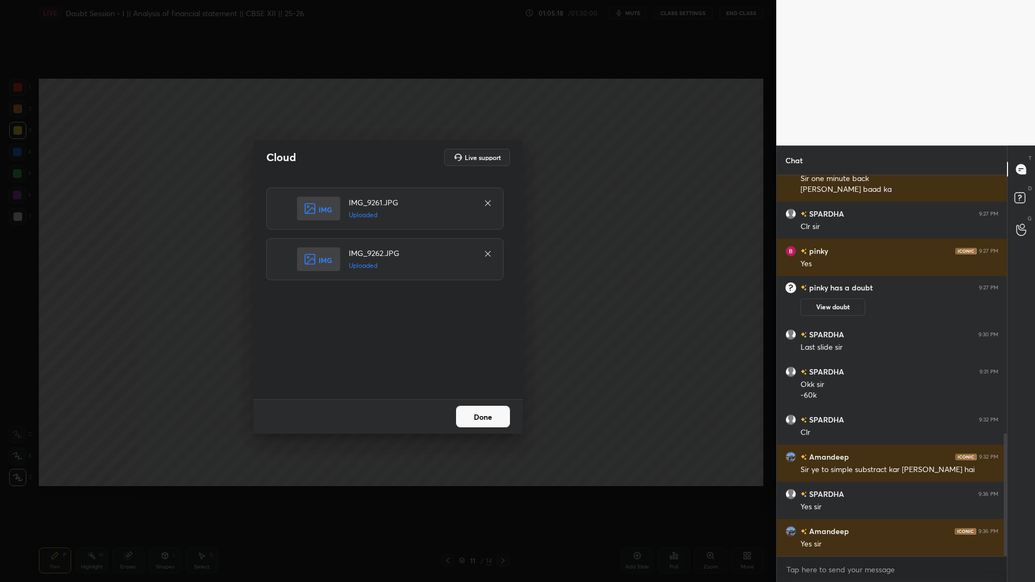
click at [489, 419] on button "Done" at bounding box center [483, 417] width 54 height 22
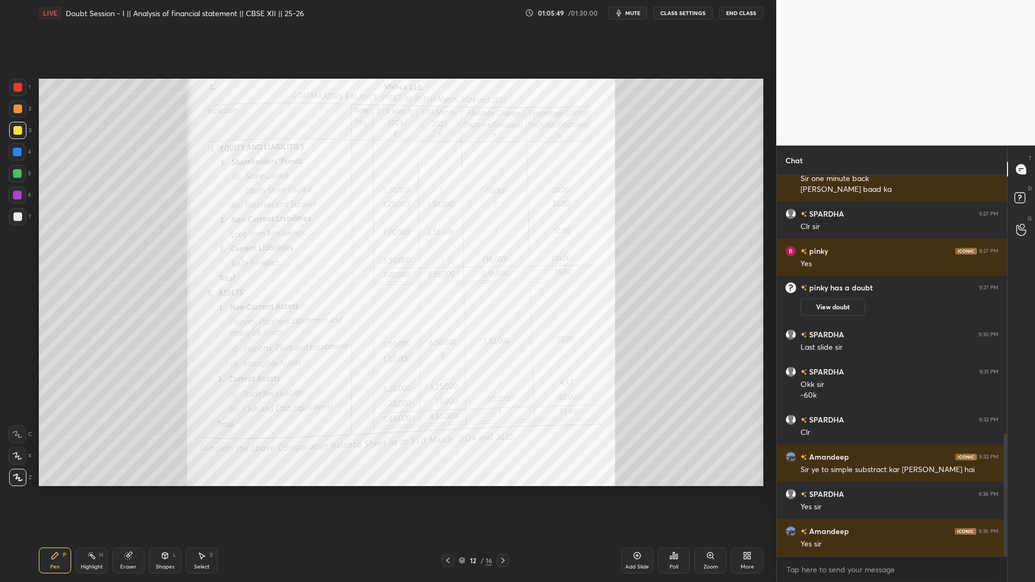
click at [20, 95] on div at bounding box center [17, 87] width 17 height 17
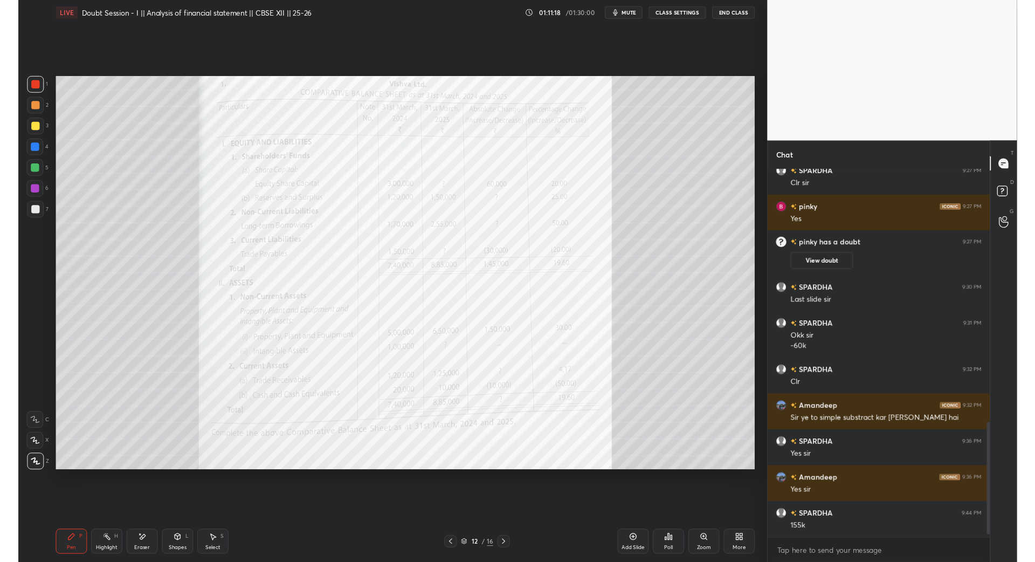
scroll to position [875, 0]
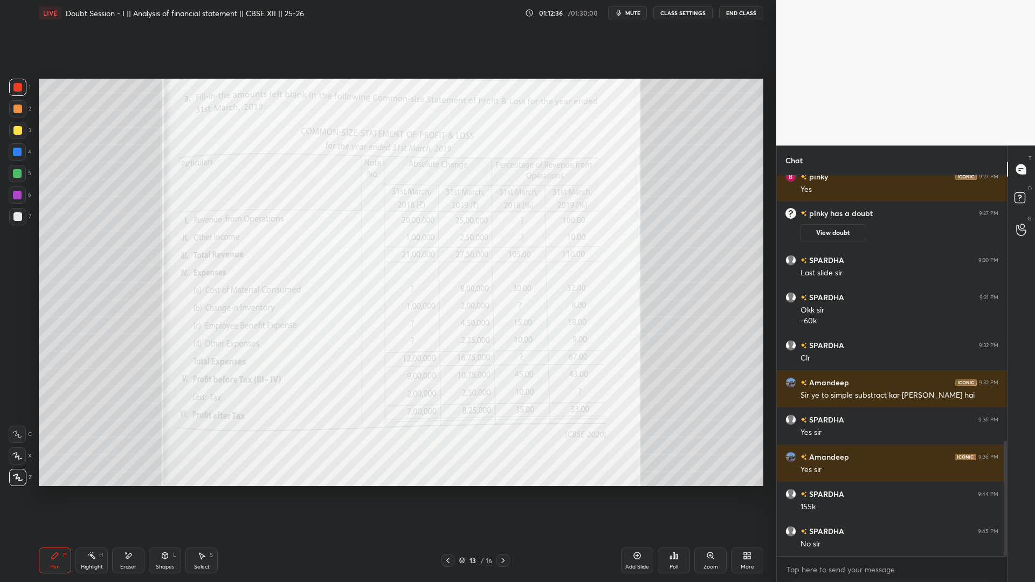
click at [637, 534] on div "Add Slide" at bounding box center [637, 566] width 24 height 5
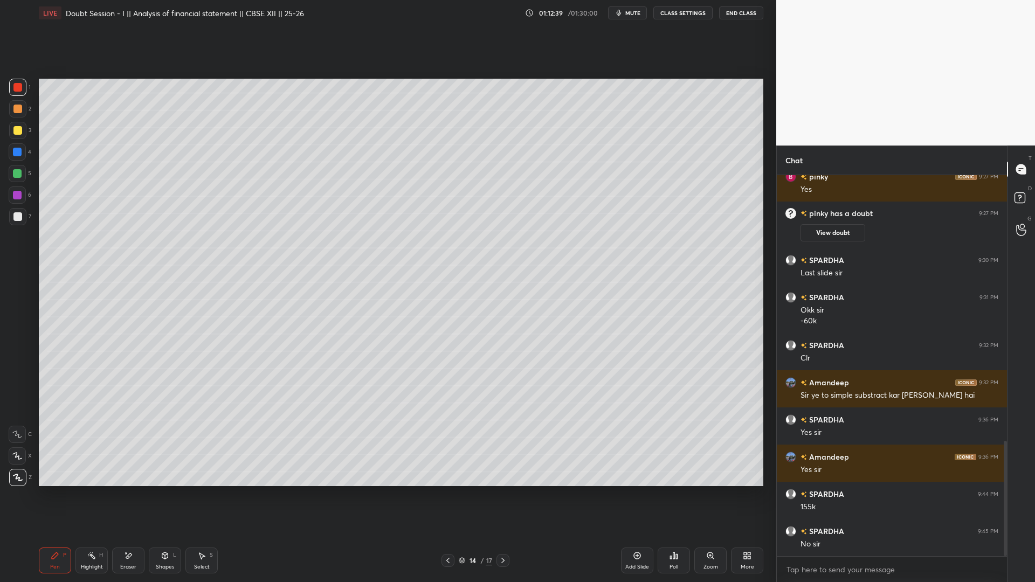
drag, startPoint x: 441, startPoint y: 562, endPoint x: 452, endPoint y: 561, distance: 10.4
click at [441, 534] on div at bounding box center [447, 560] width 13 height 13
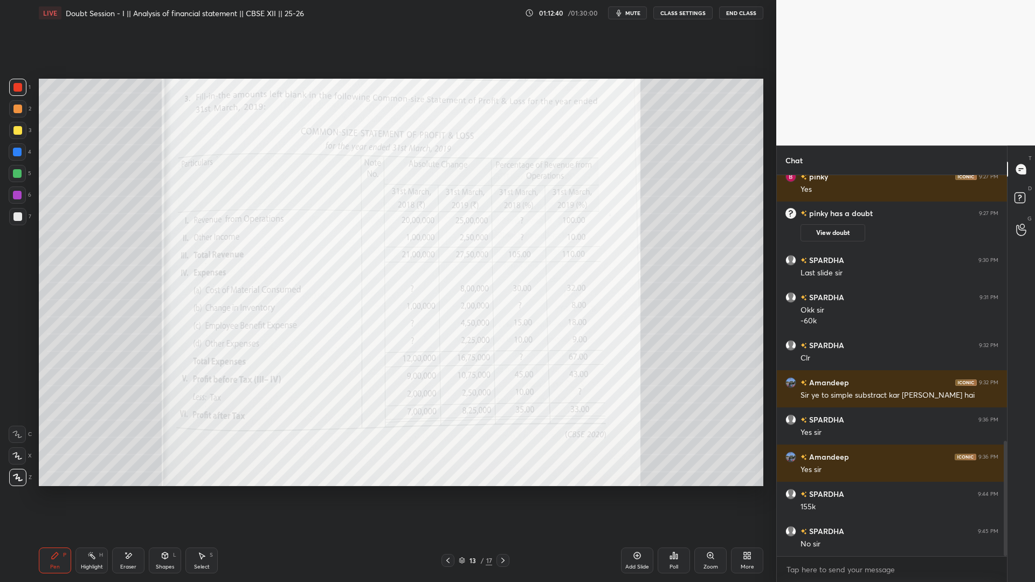
click at [738, 534] on div "More" at bounding box center [747, 561] width 32 height 26
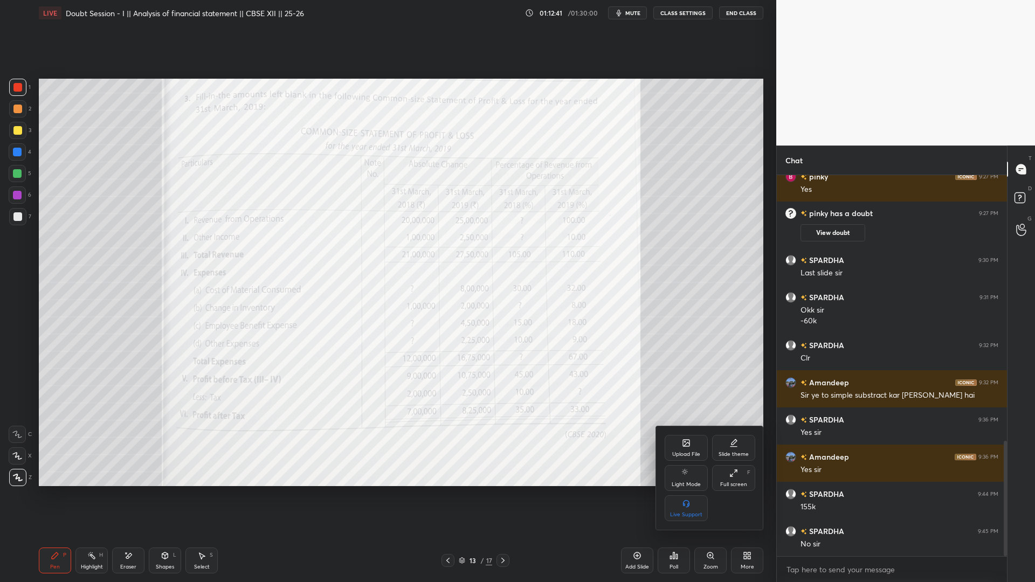
click at [682, 454] on div "Upload File" at bounding box center [686, 454] width 28 height 5
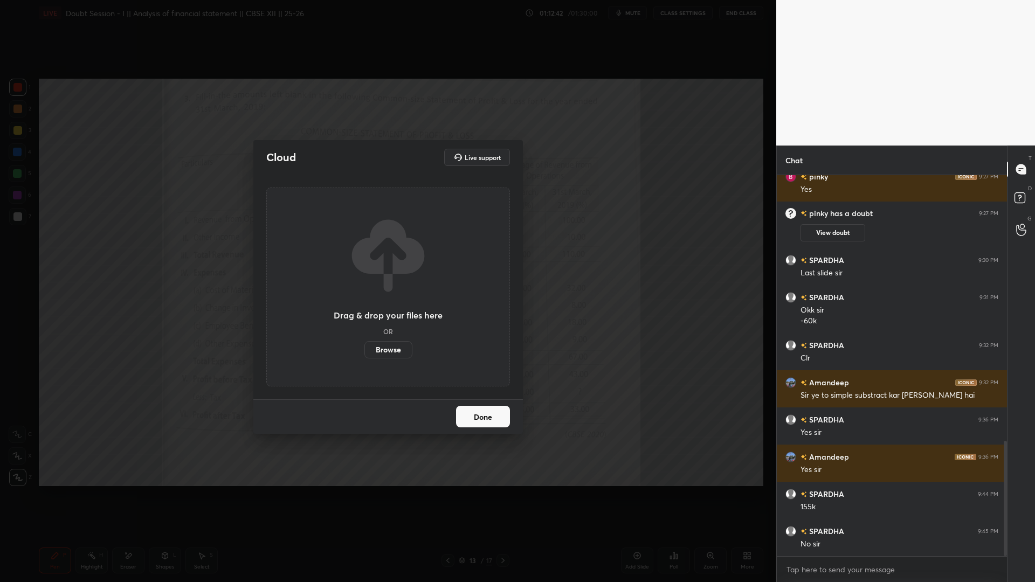
click at [399, 347] on label "Browse" at bounding box center [388, 349] width 48 height 17
click at [364, 347] on input "Browse" at bounding box center [364, 349] width 0 height 17
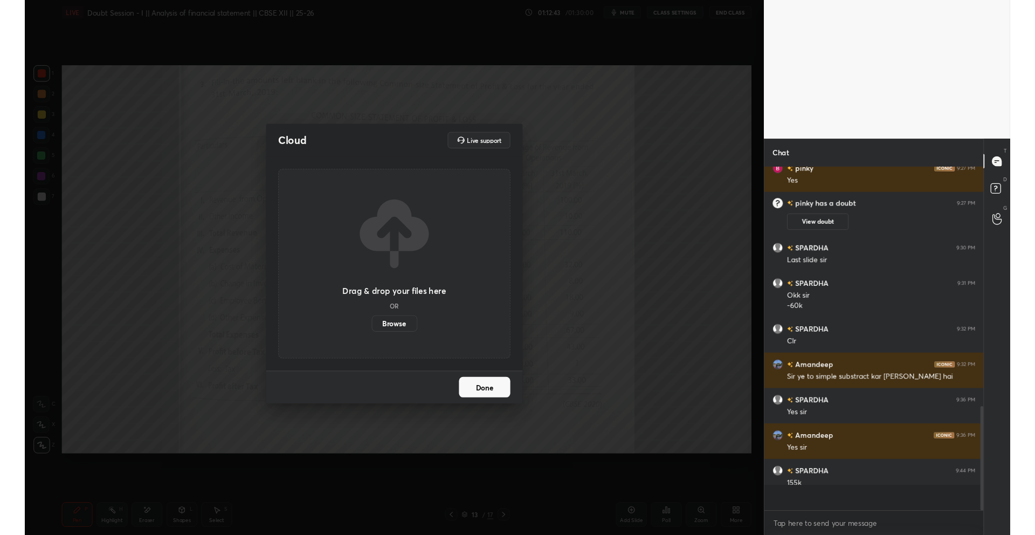
scroll to position [53435, 53168]
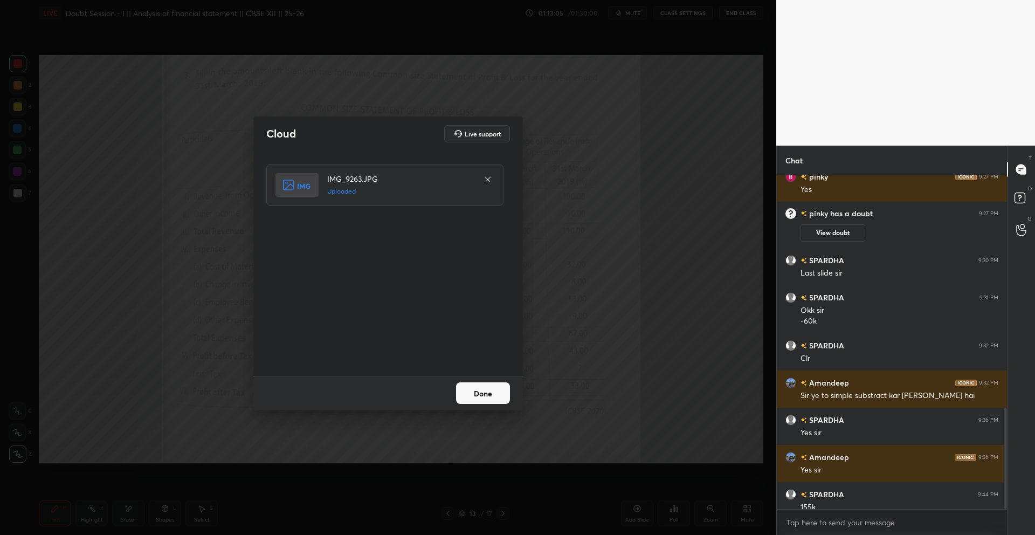
click at [486, 393] on button "Done" at bounding box center [483, 393] width 54 height 22
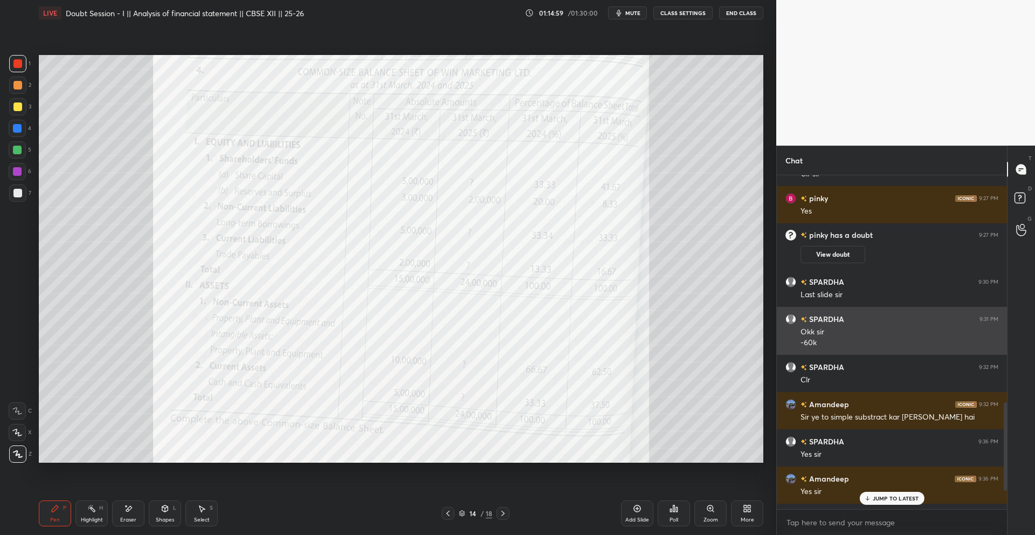
scroll to position [923, 0]
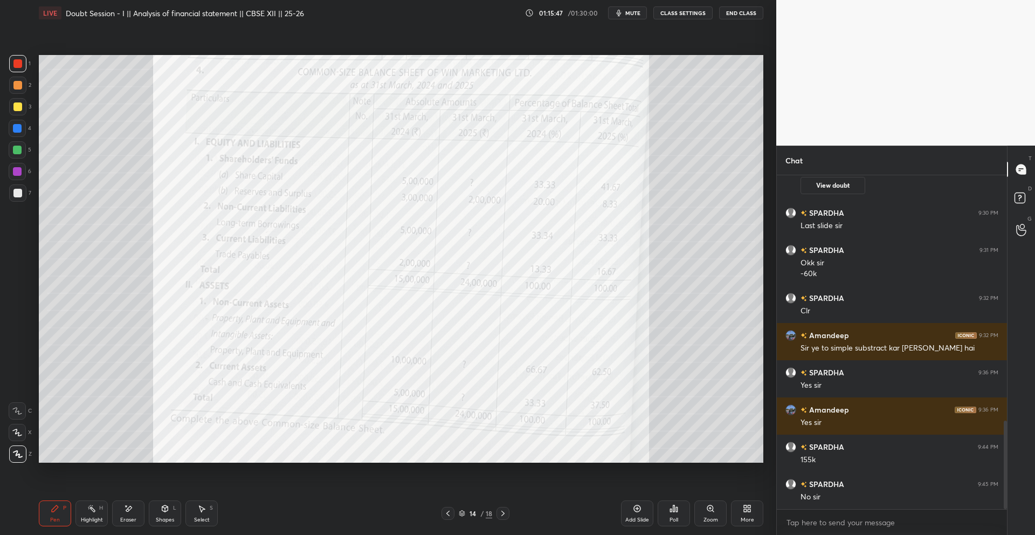
click at [448, 515] on icon at bounding box center [448, 513] width 9 height 9
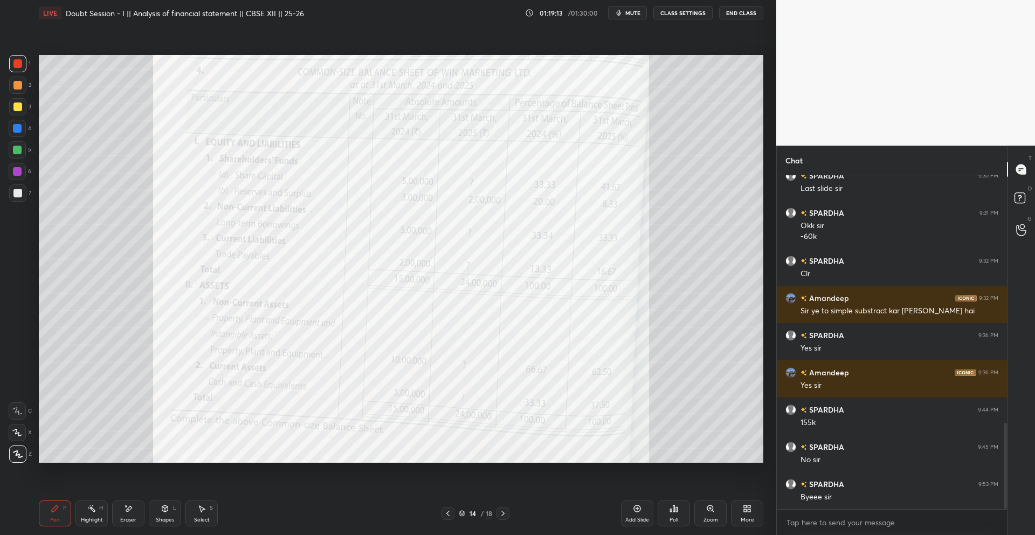
click at [751, 19] on div "LIVE Doubt Session - I || Analysis of financial statement || CBSE XII || 25-26 …" at bounding box center [401, 13] width 724 height 26
click at [749, 18] on button "End Class" at bounding box center [741, 12] width 44 height 13
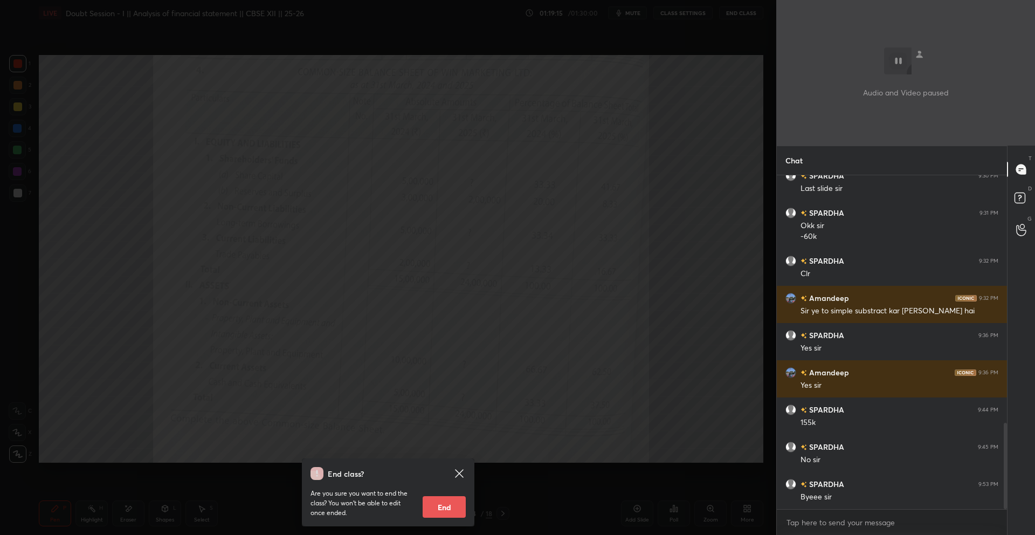
click at [438, 510] on button "End" at bounding box center [444, 507] width 43 height 22
type textarea "x"
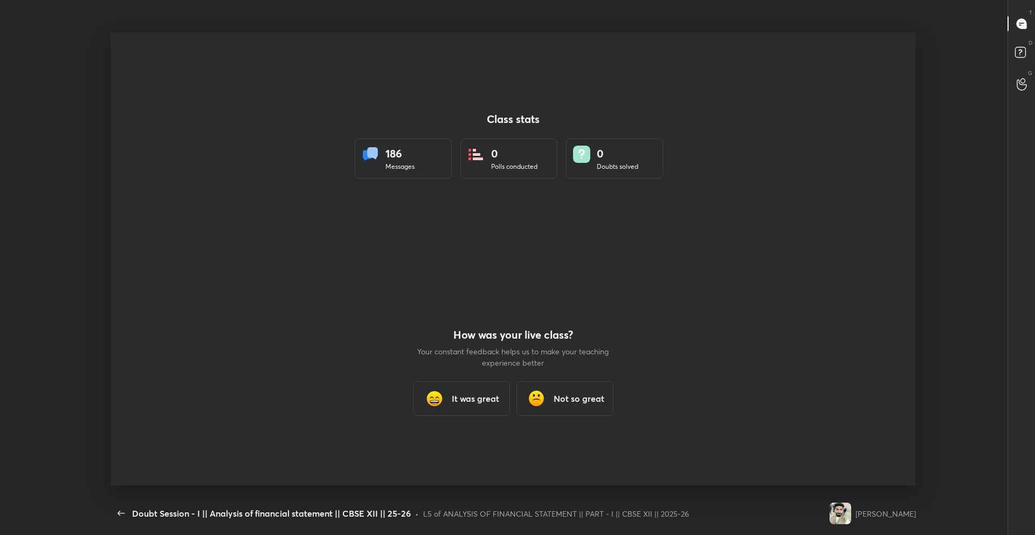
scroll to position [0, 0]
